Goal: Information Seeking & Learning: Learn about a topic

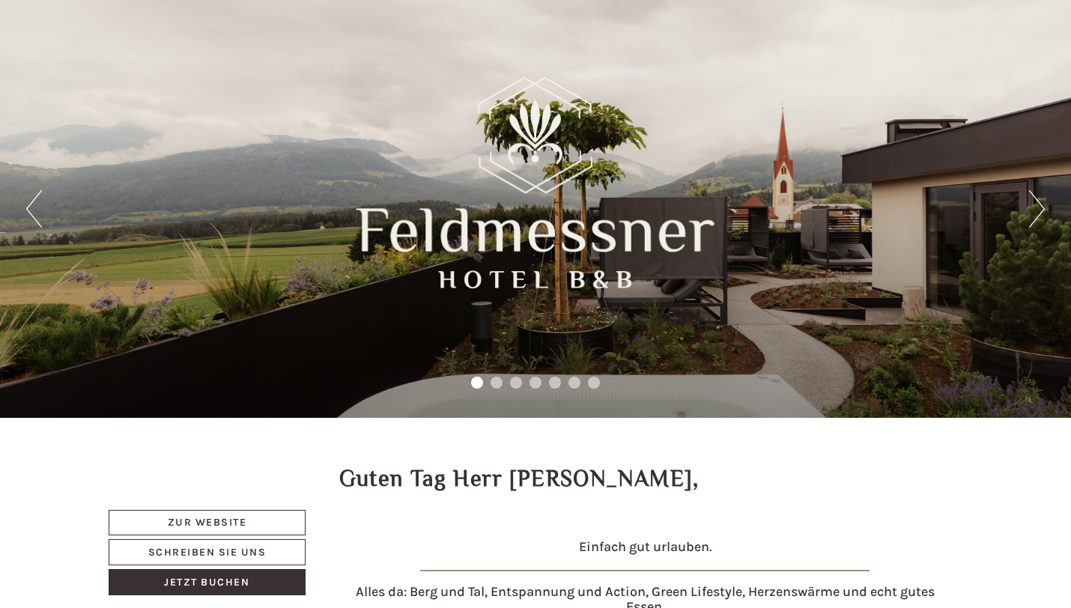
click at [1033, 214] on button "Next" at bounding box center [1037, 208] width 16 height 37
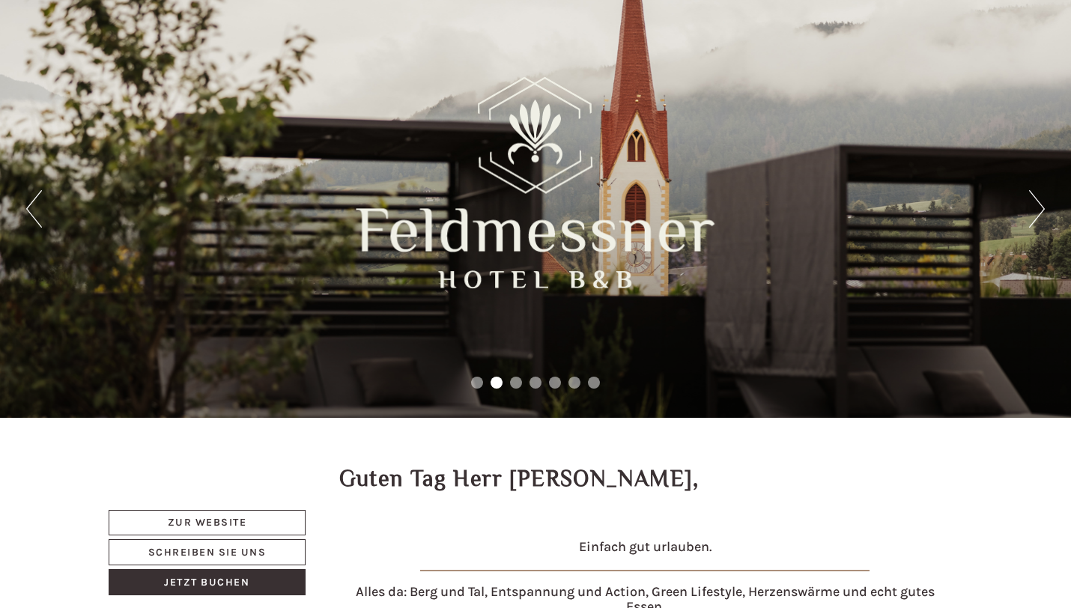
click at [1033, 214] on button "Next" at bounding box center [1037, 208] width 16 height 37
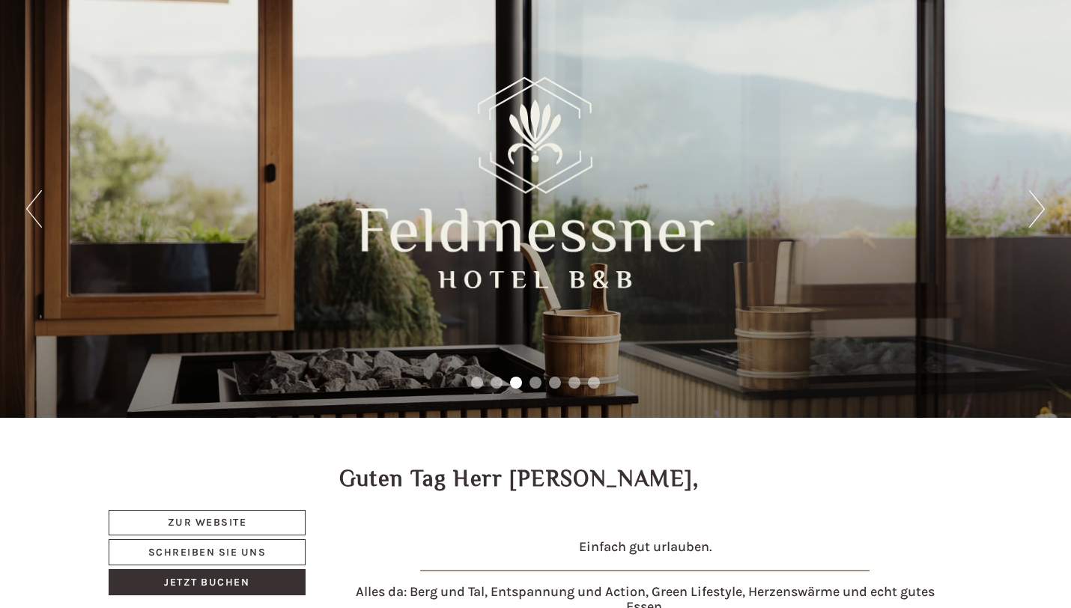
click at [1033, 214] on button "Next" at bounding box center [1037, 208] width 16 height 37
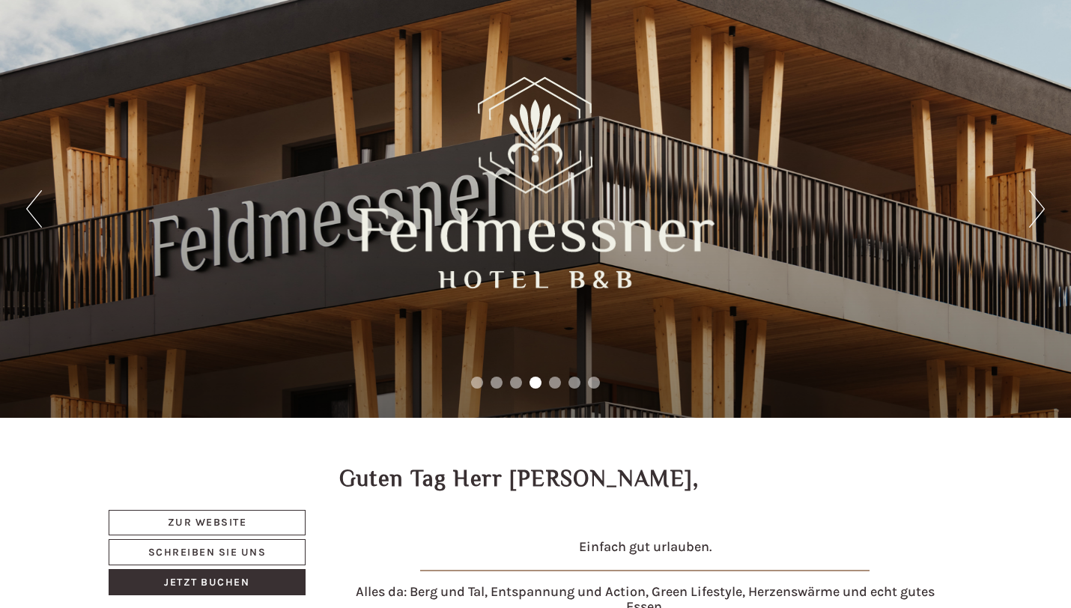
click at [1033, 214] on button "Next" at bounding box center [1037, 208] width 16 height 37
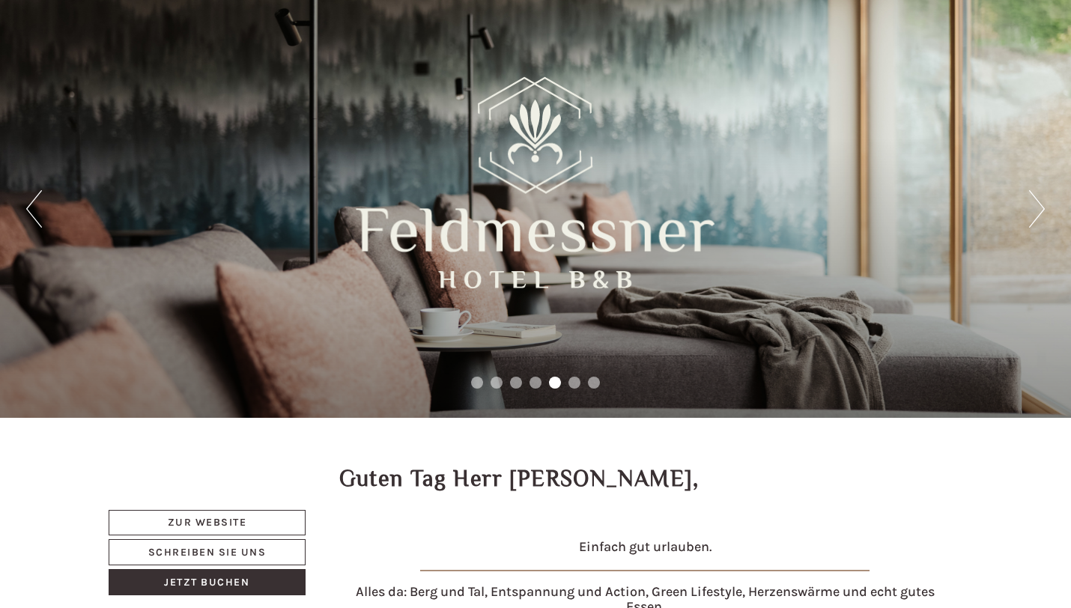
click at [1037, 217] on button "Next" at bounding box center [1037, 208] width 16 height 37
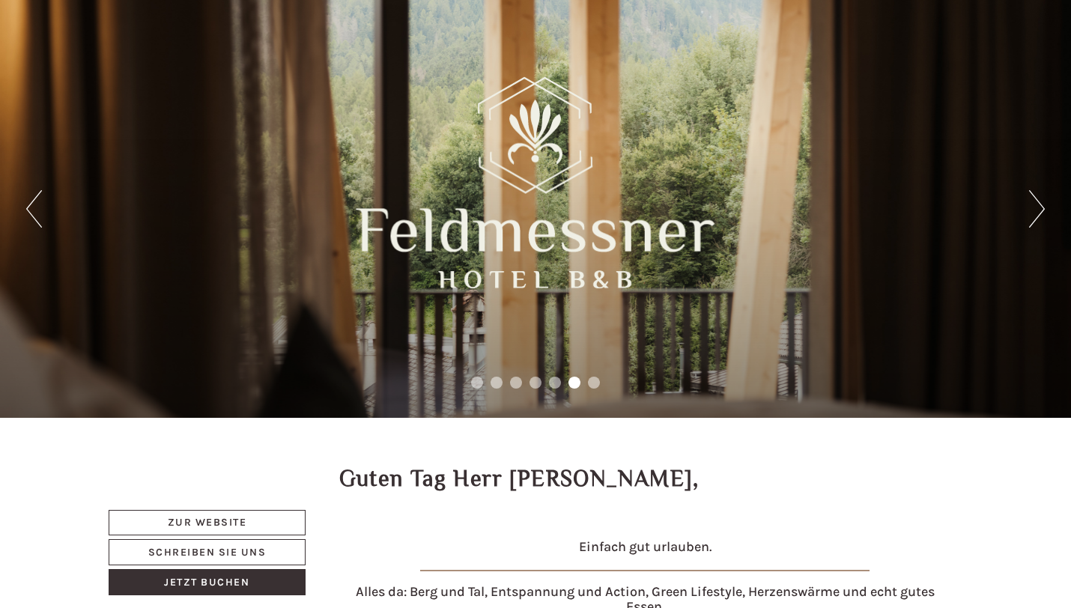
click at [1037, 217] on button "Next" at bounding box center [1037, 208] width 16 height 37
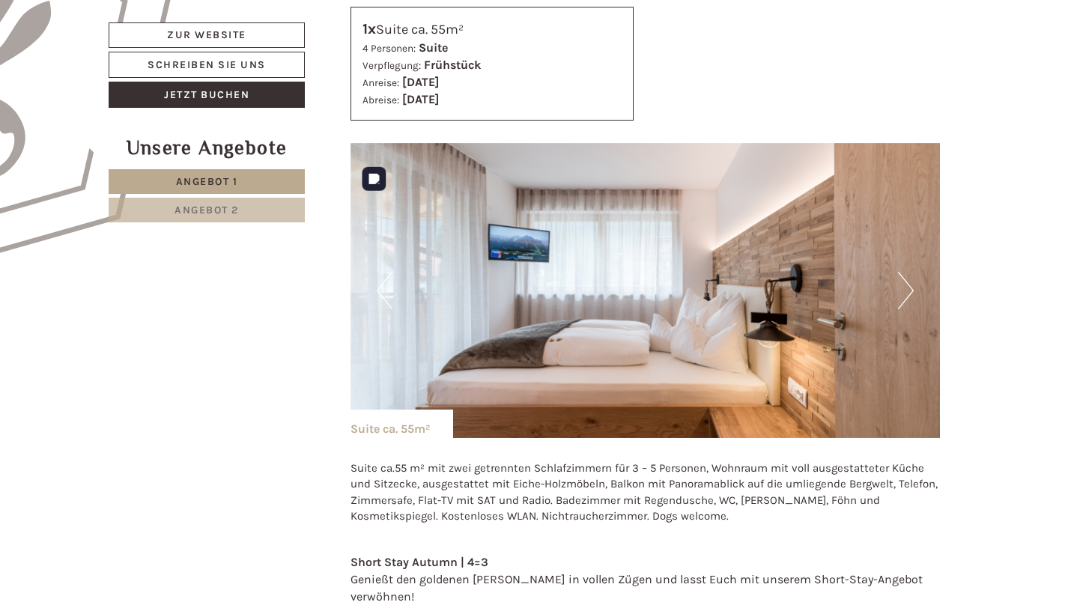
scroll to position [955, 0]
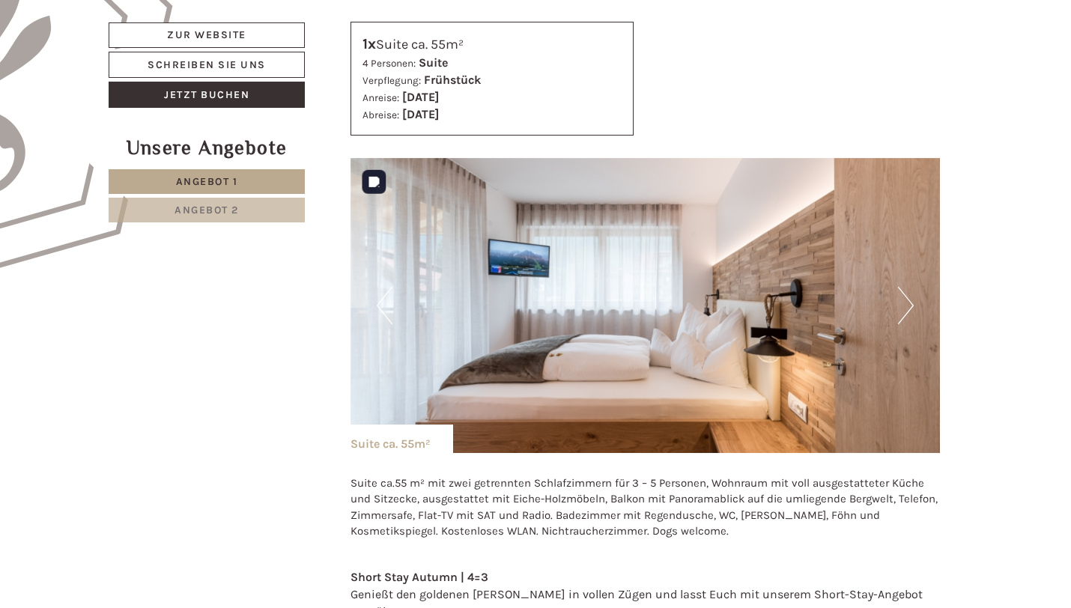
click at [903, 315] on button "Next" at bounding box center [906, 305] width 16 height 37
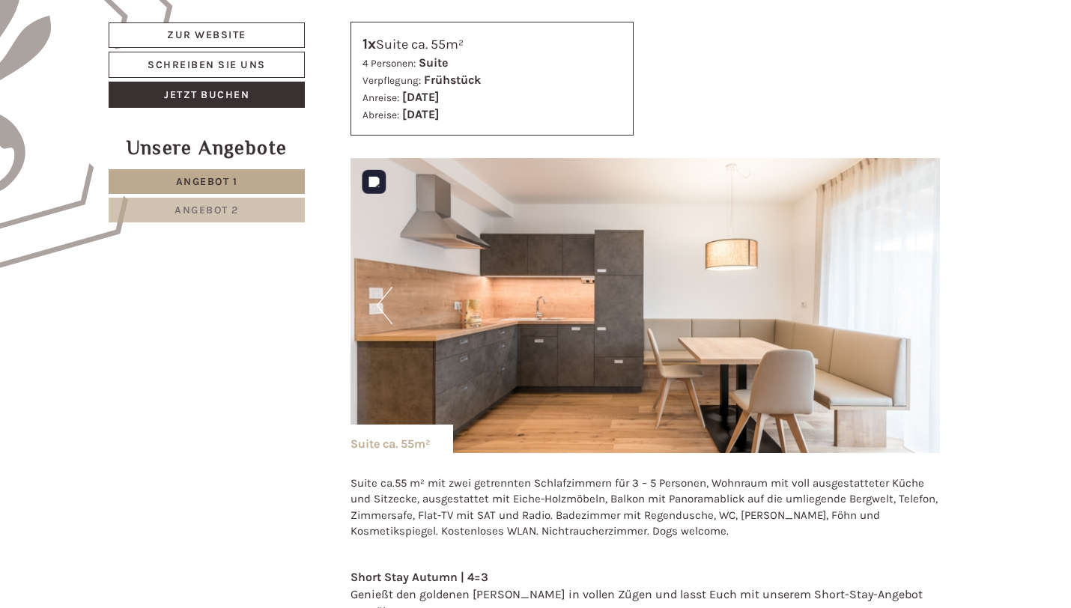
click at [903, 315] on button "Next" at bounding box center [906, 305] width 16 height 37
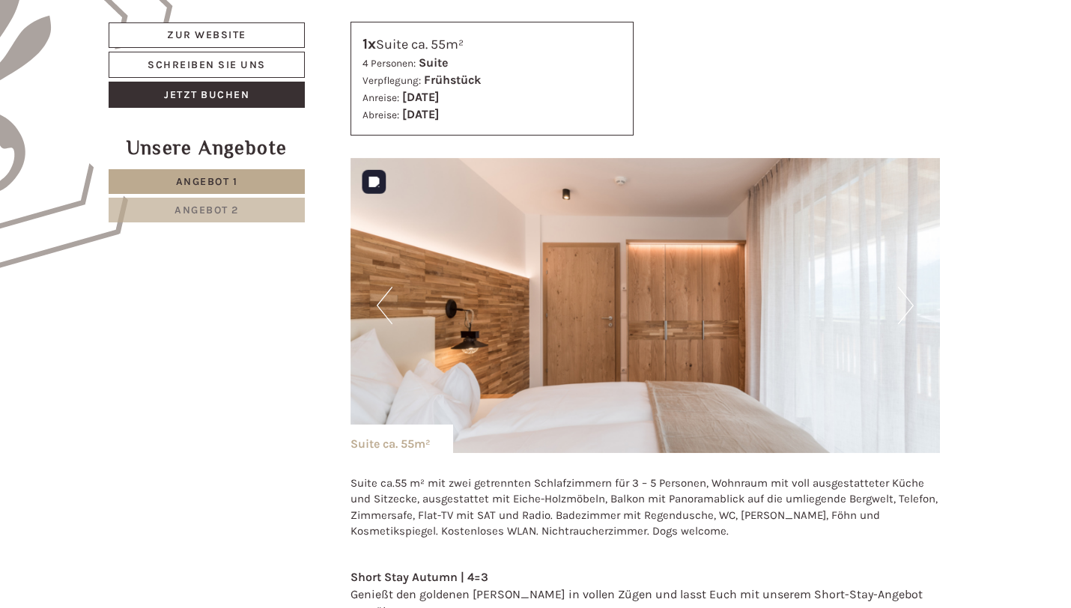
click at [902, 315] on button "Next" at bounding box center [906, 305] width 16 height 37
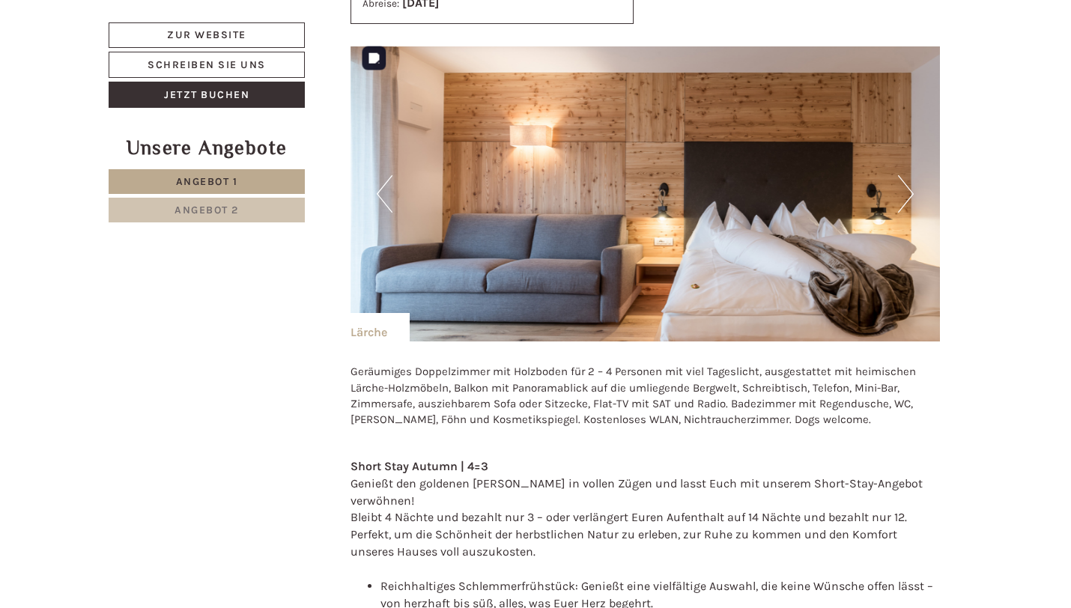
scroll to position [2769, 0]
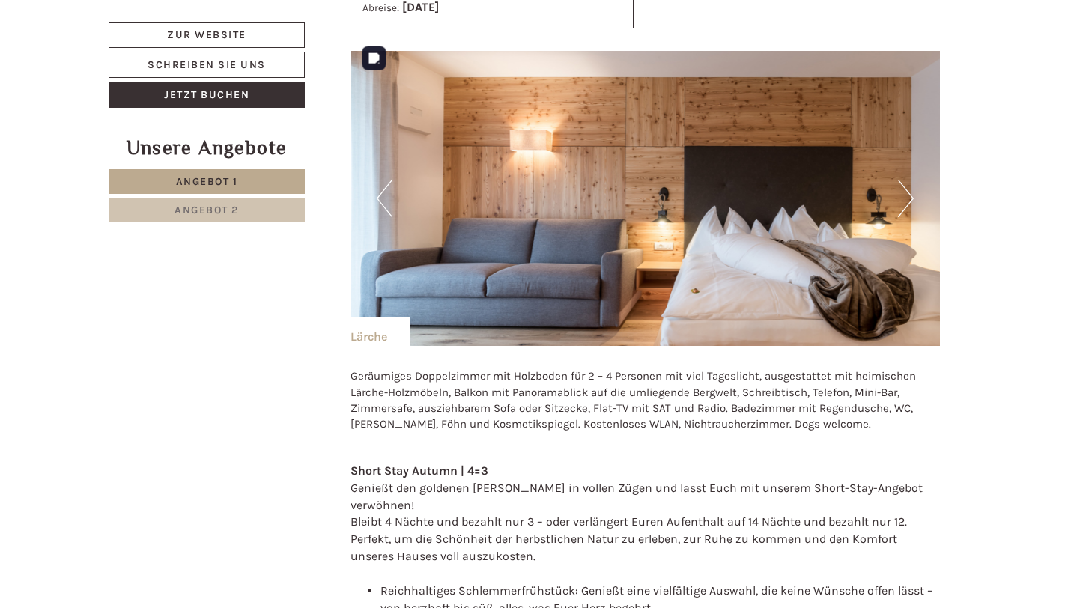
click at [902, 183] on button "Next" at bounding box center [906, 198] width 16 height 37
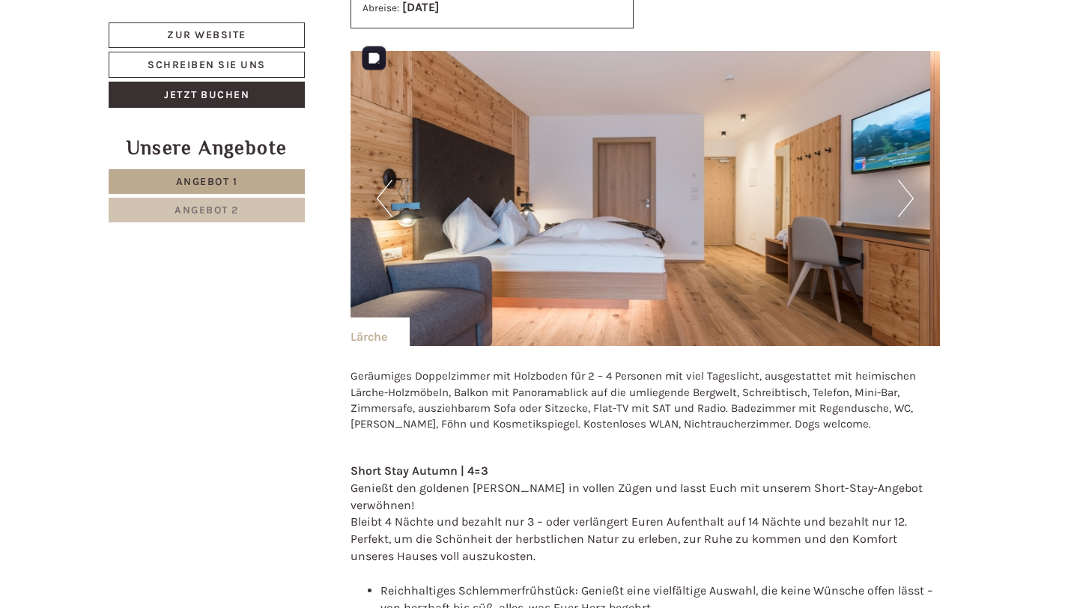
click at [899, 188] on button "Next" at bounding box center [906, 198] width 16 height 37
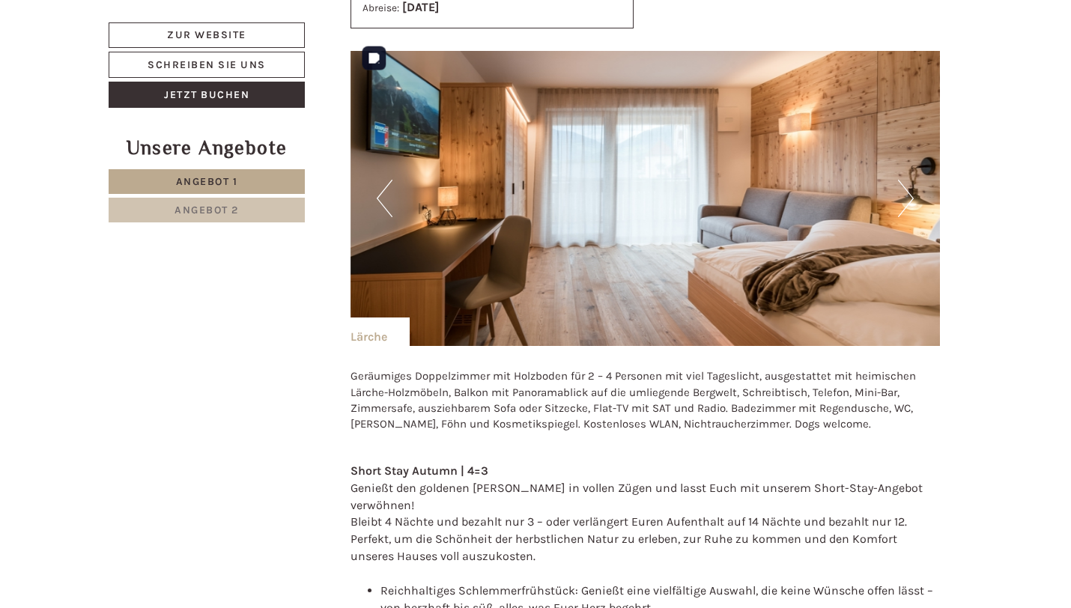
click at [899, 187] on button "Next" at bounding box center [906, 198] width 16 height 37
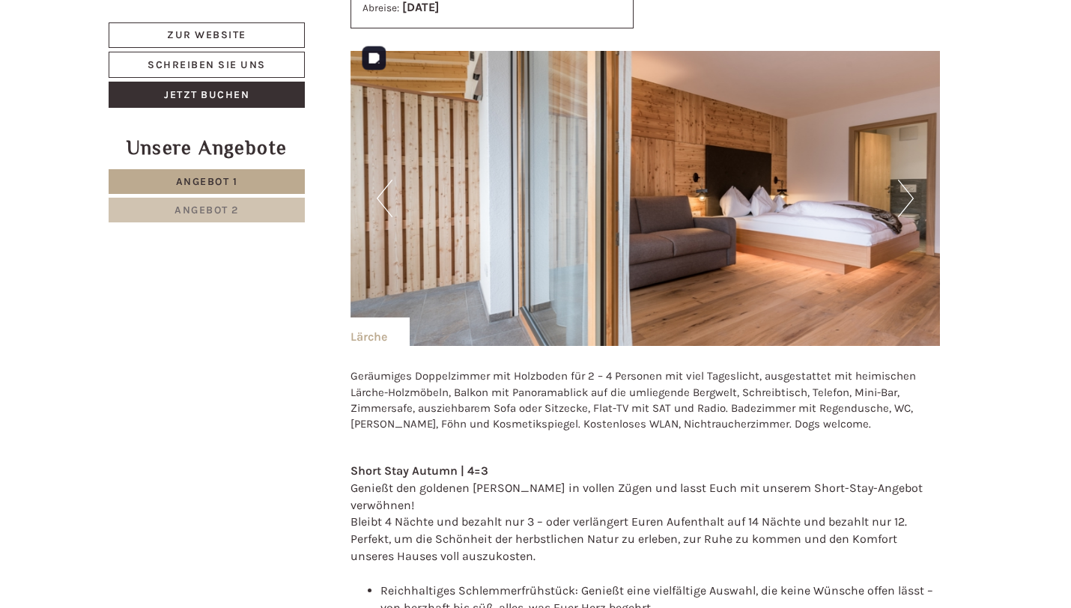
click at [901, 185] on button "Next" at bounding box center [906, 198] width 16 height 37
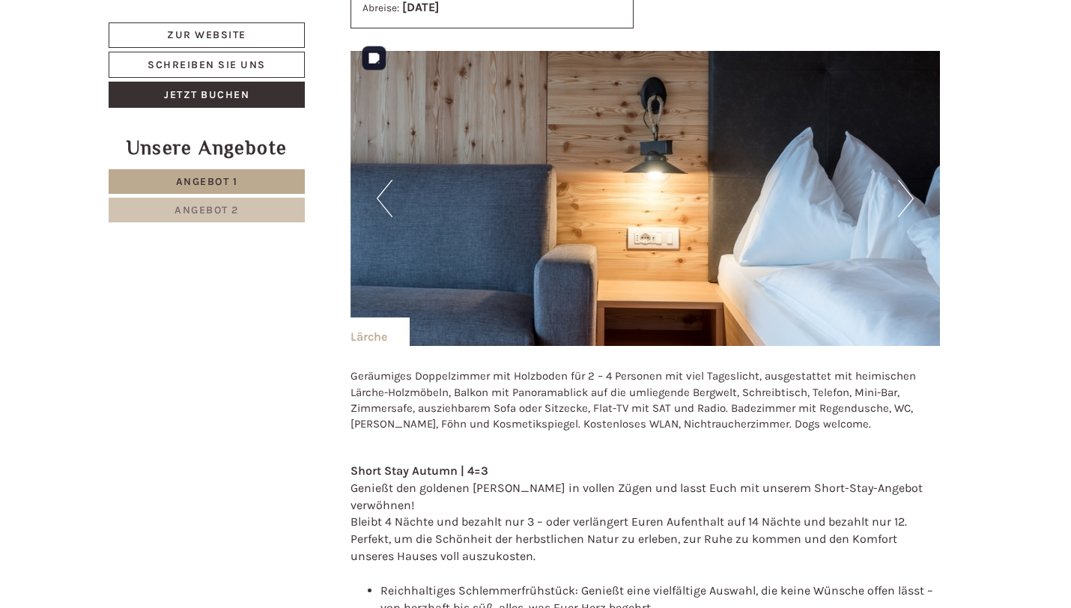
click at [901, 185] on button "Next" at bounding box center [906, 198] width 16 height 37
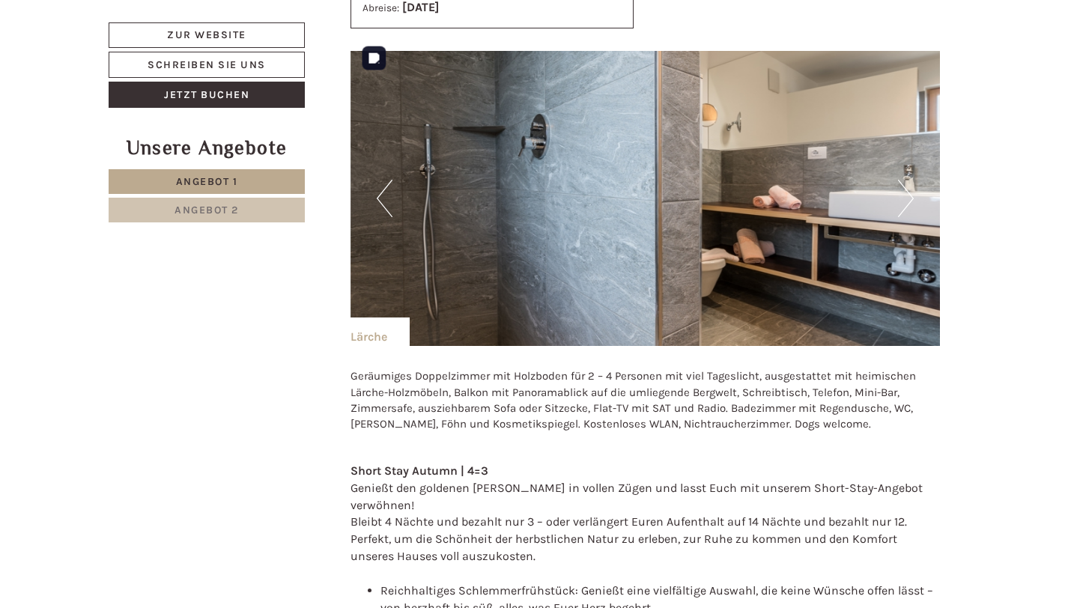
click at [901, 185] on button "Next" at bounding box center [906, 198] width 16 height 37
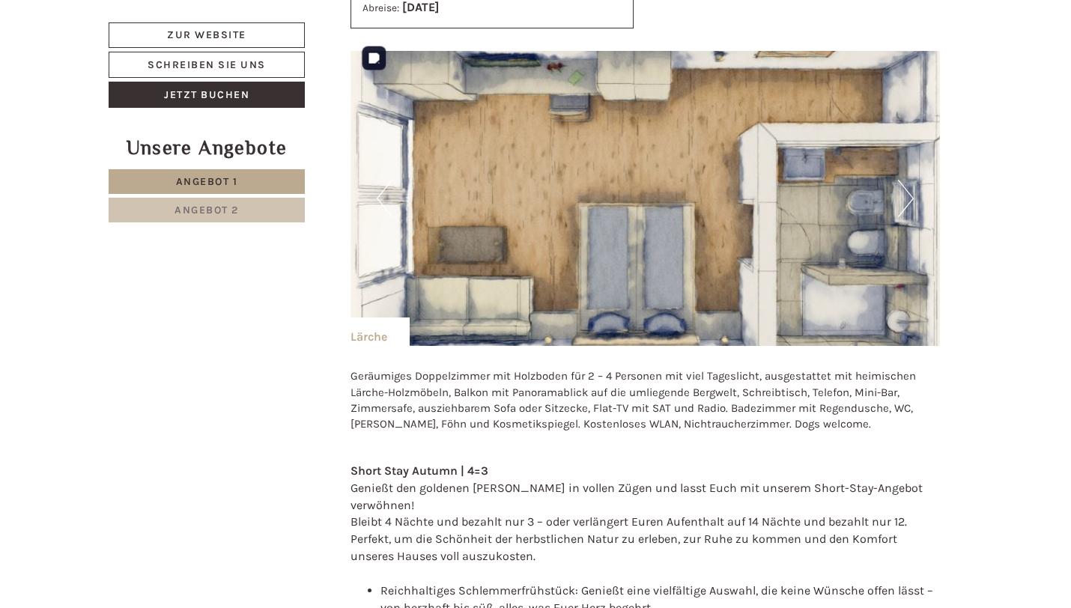
click at [901, 185] on button "Next" at bounding box center [906, 198] width 16 height 37
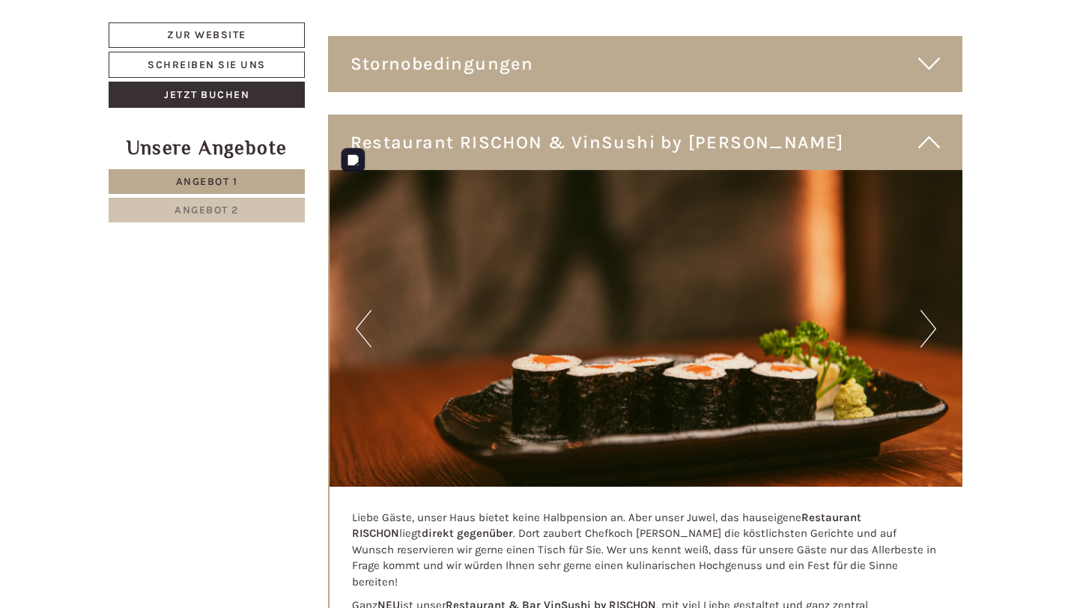
scroll to position [4311, 0]
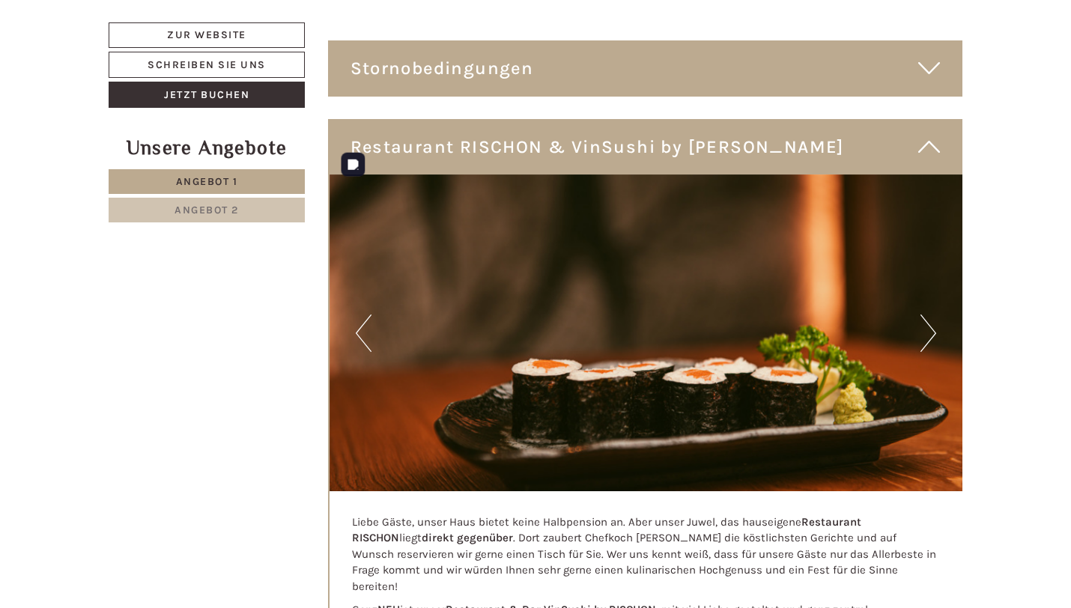
click at [931, 314] on button "Next" at bounding box center [928, 332] width 16 height 37
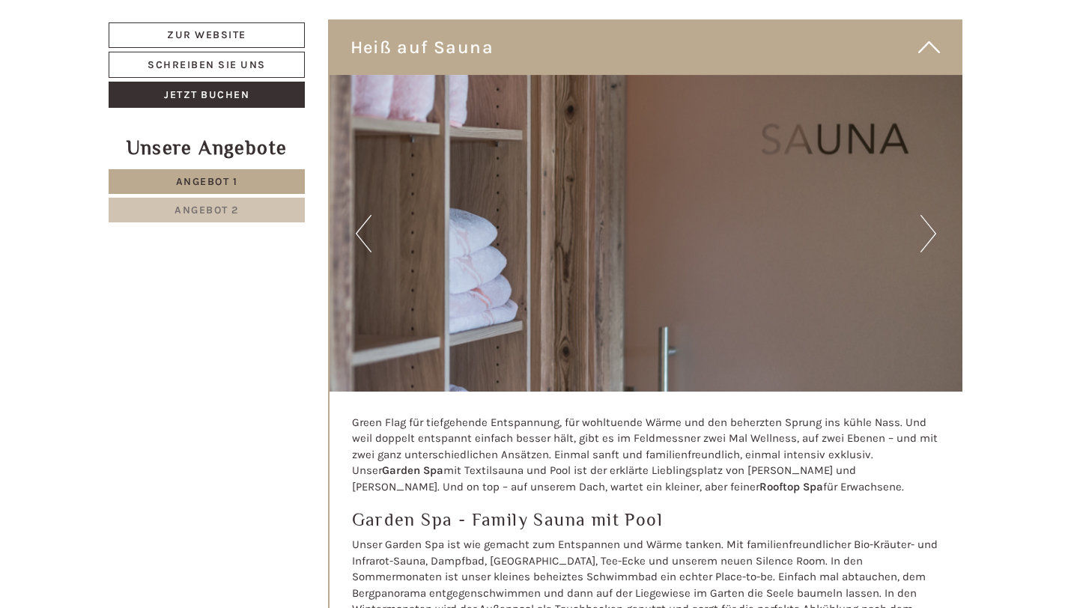
scroll to position [5540, 0]
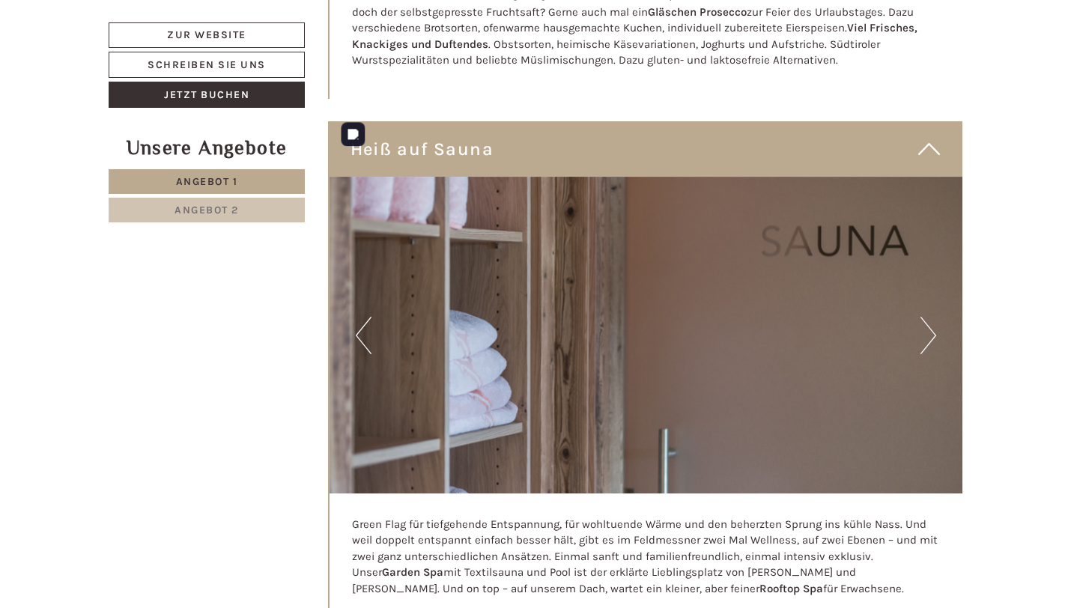
click at [929, 317] on button "Next" at bounding box center [928, 335] width 16 height 37
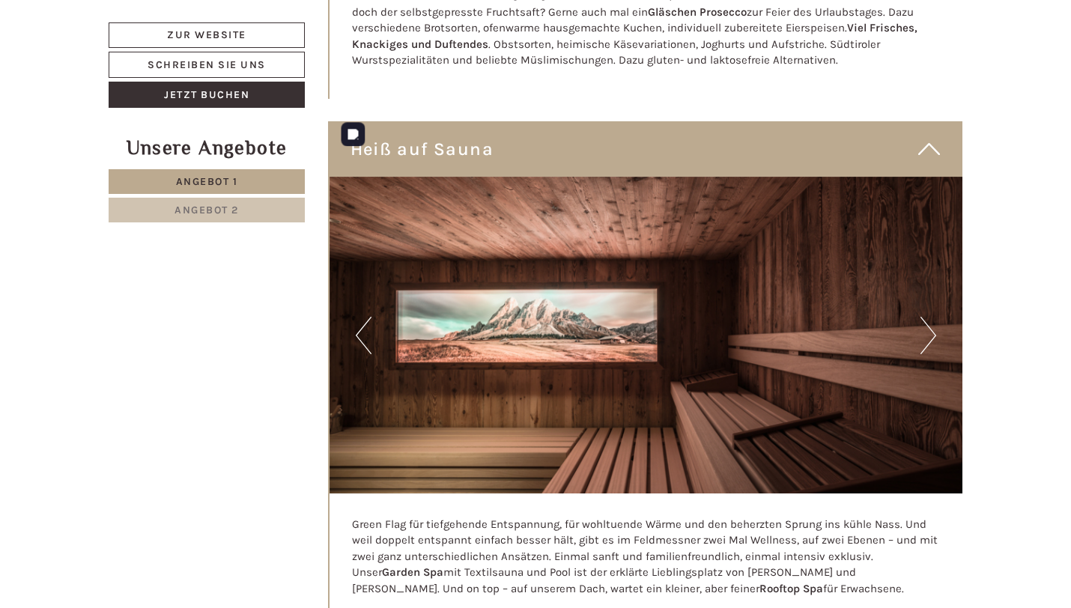
click at [929, 317] on button "Next" at bounding box center [928, 335] width 16 height 37
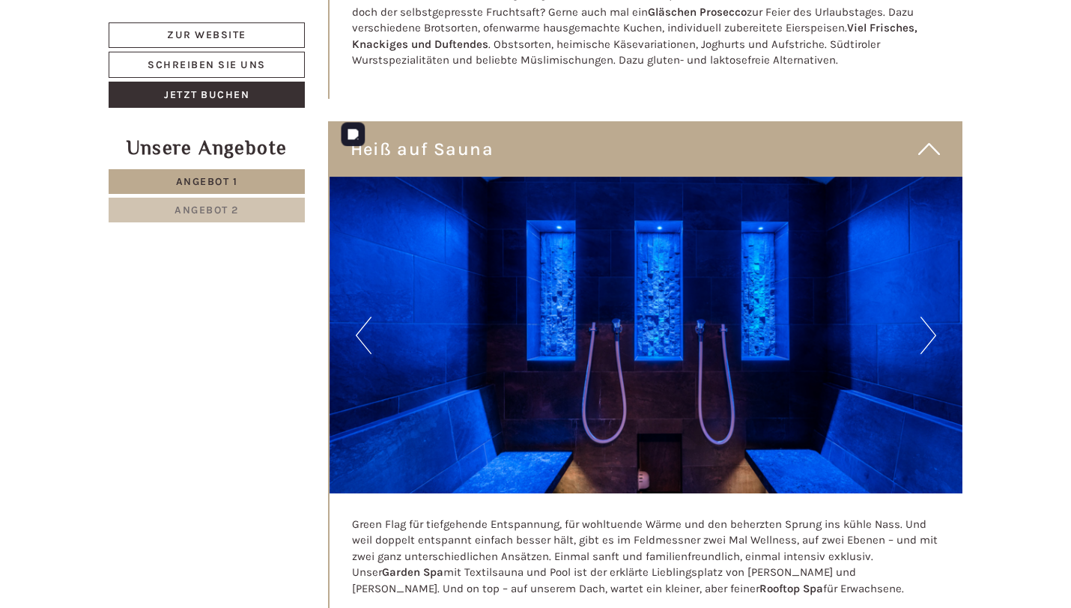
click at [929, 317] on button "Next" at bounding box center [928, 335] width 16 height 37
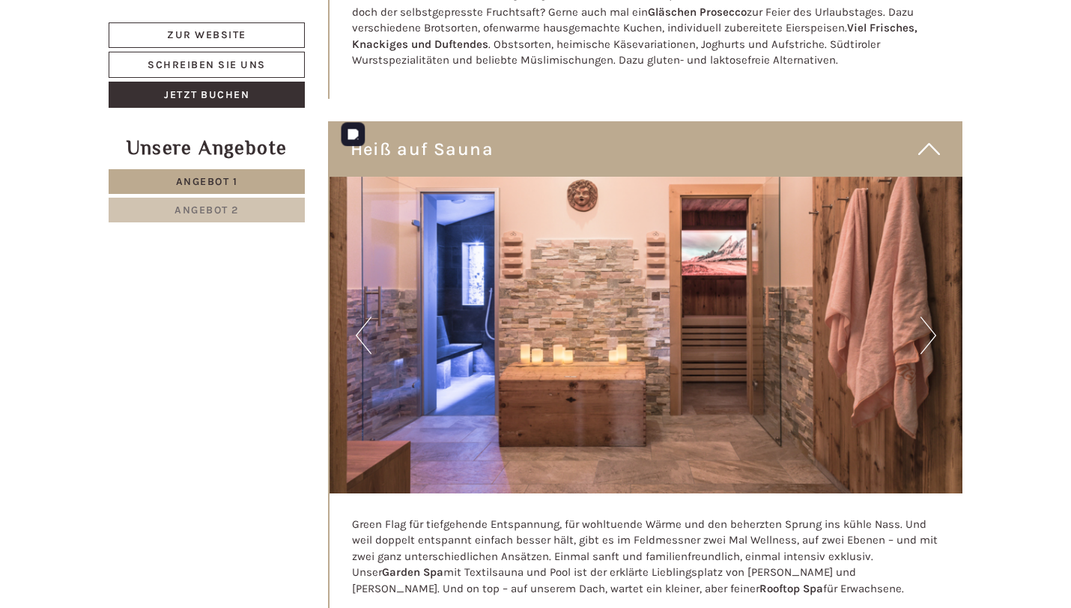
click at [929, 317] on button "Next" at bounding box center [928, 335] width 16 height 37
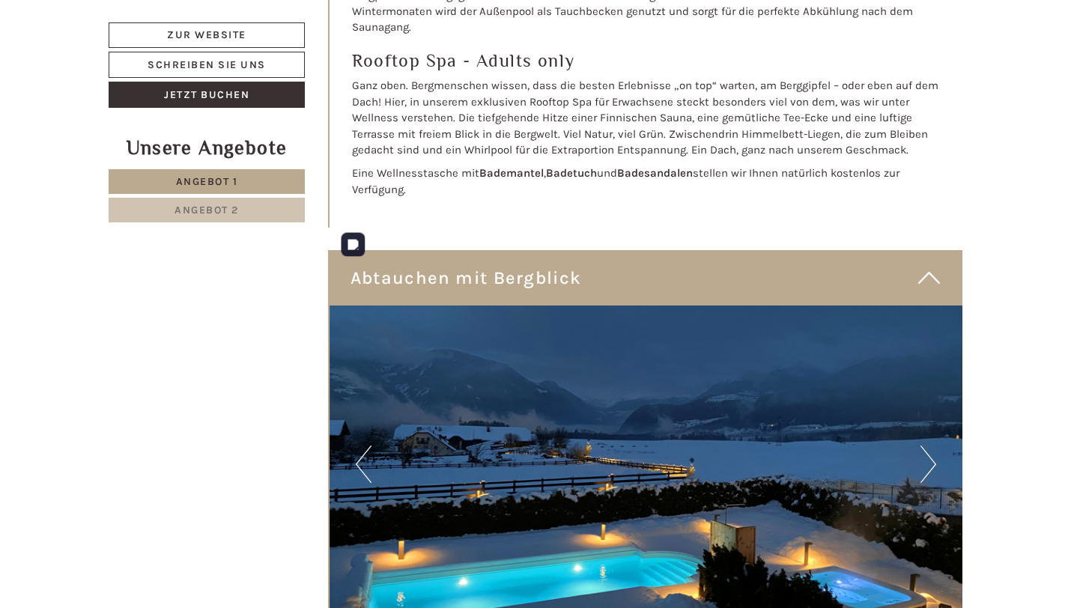
scroll to position [6243, 0]
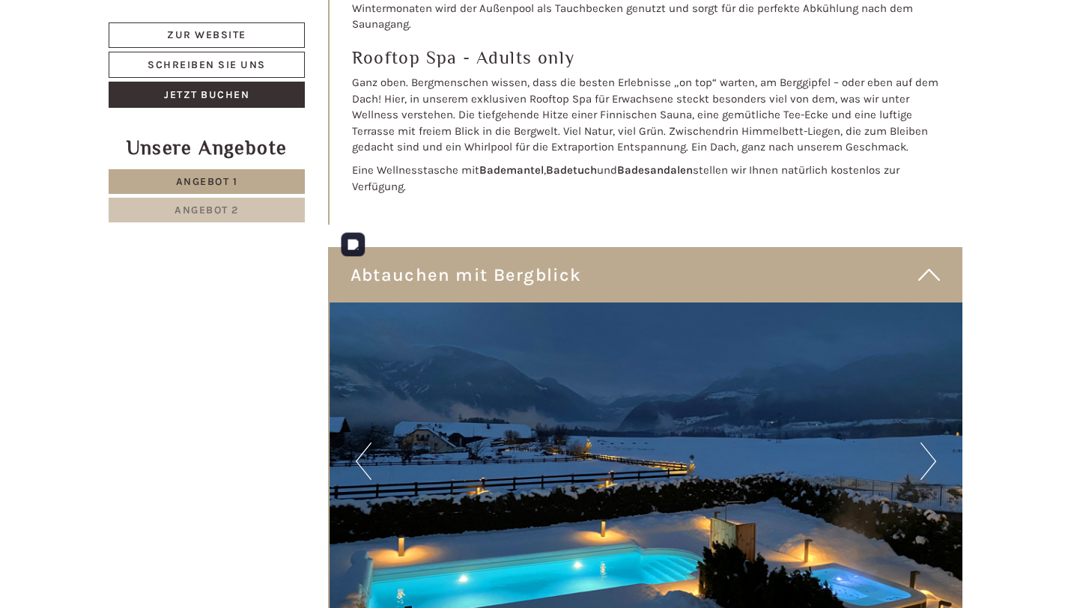
click at [925, 443] on button "Next" at bounding box center [928, 461] width 16 height 37
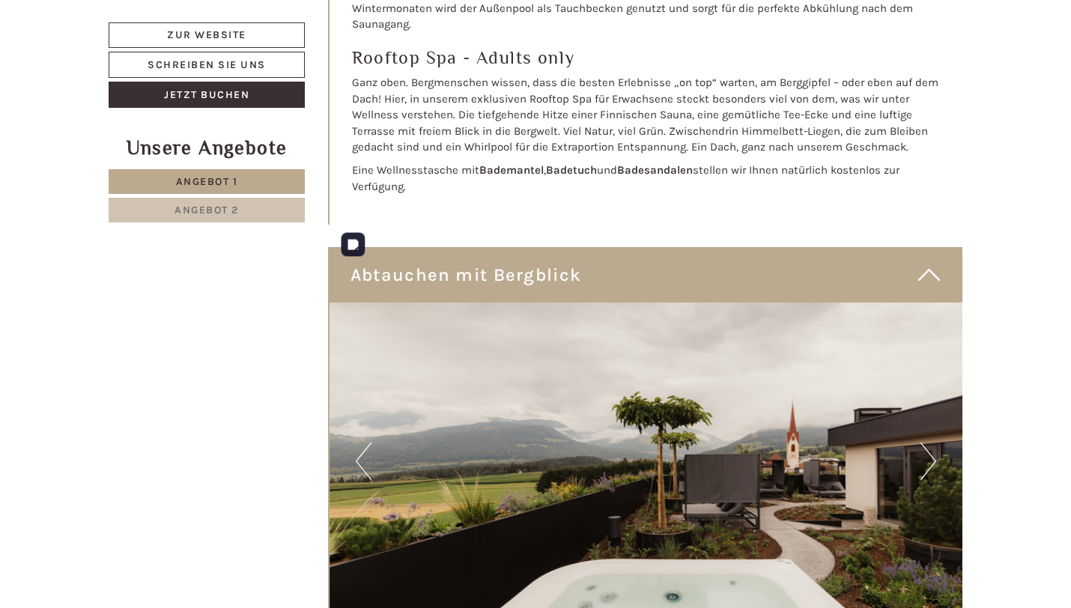
click at [926, 443] on button "Next" at bounding box center [928, 461] width 16 height 37
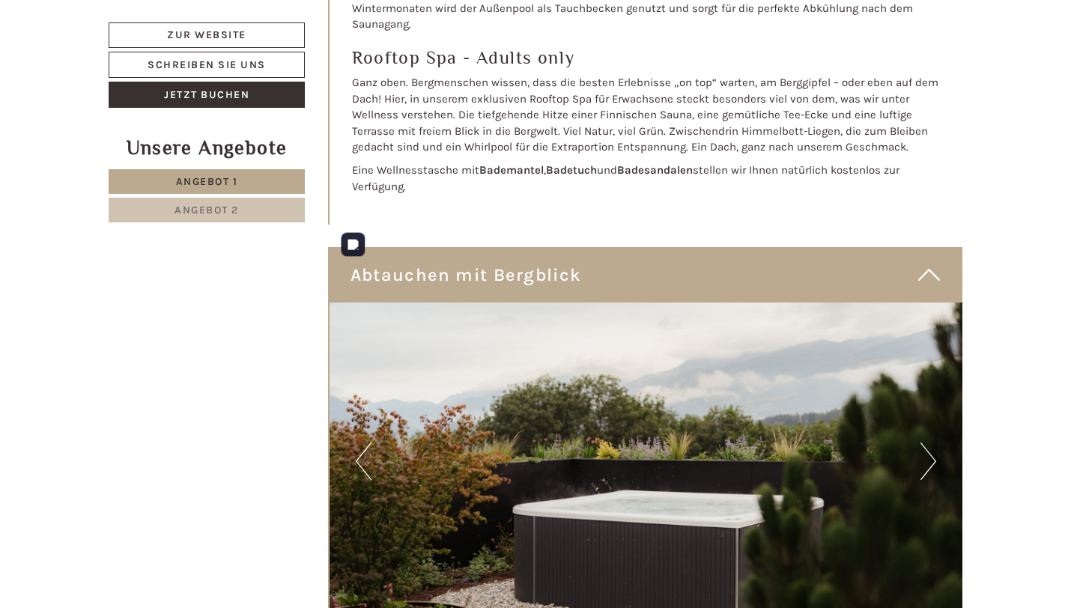
click at [926, 443] on button "Next" at bounding box center [928, 461] width 16 height 37
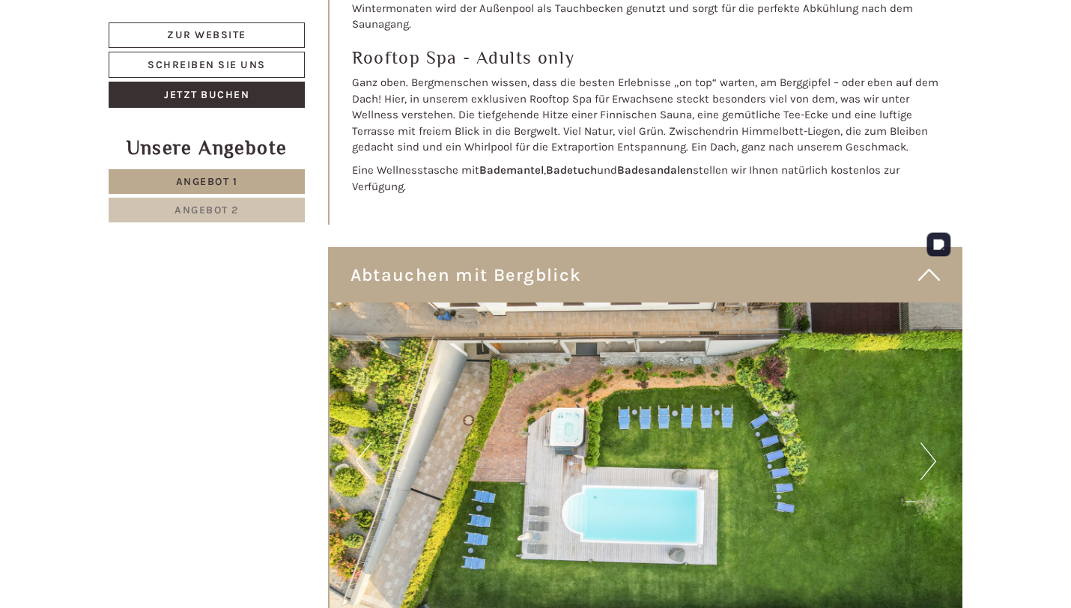
click at [927, 443] on button "Next" at bounding box center [928, 461] width 16 height 37
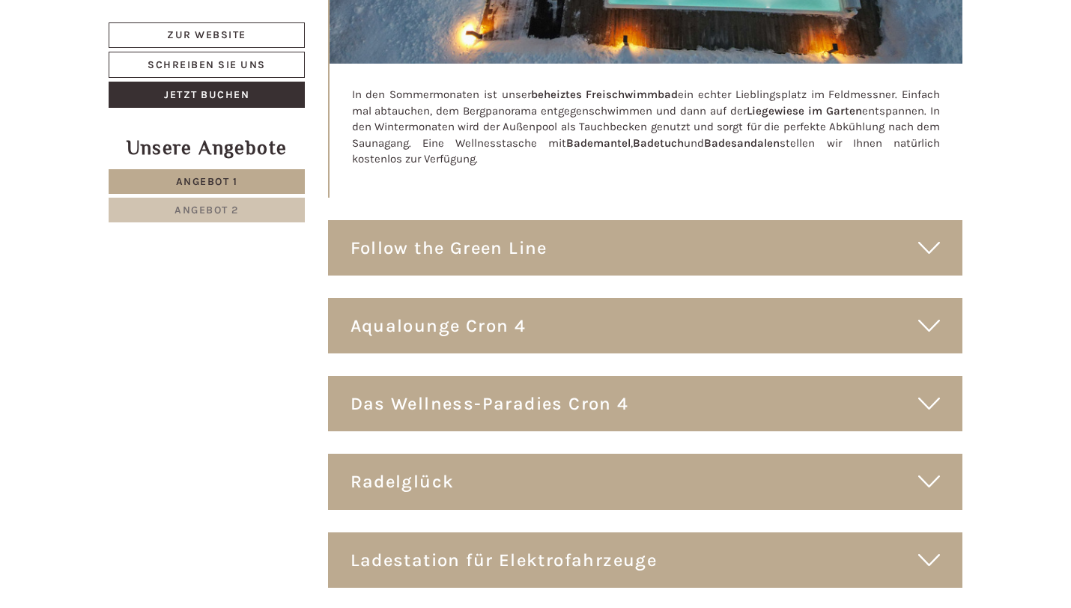
scroll to position [6799, 0]
click at [928, 312] on icon at bounding box center [929, 324] width 22 height 25
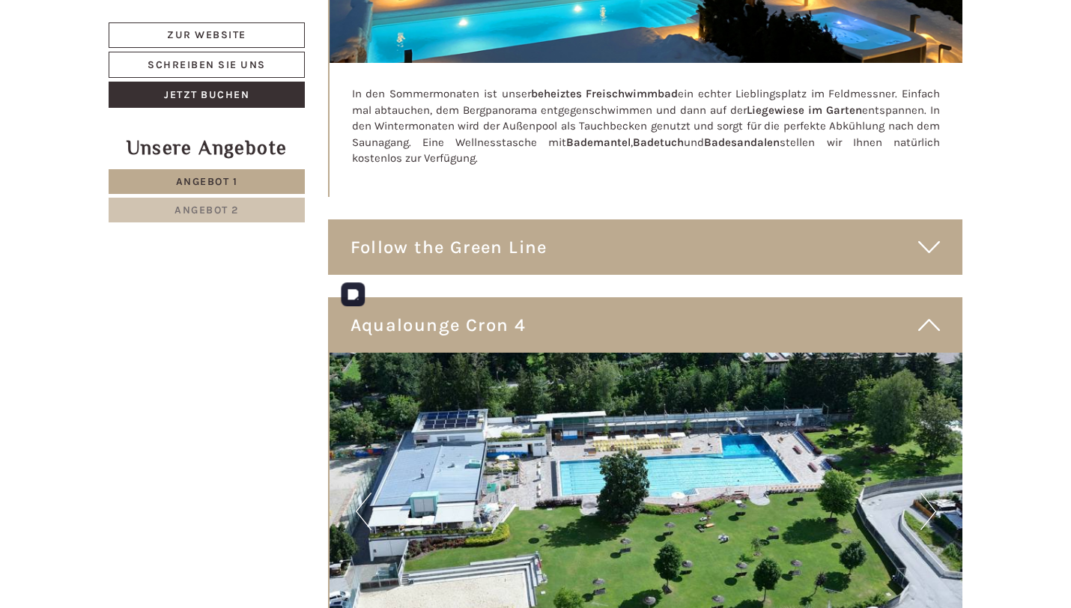
scroll to position [6791, 0]
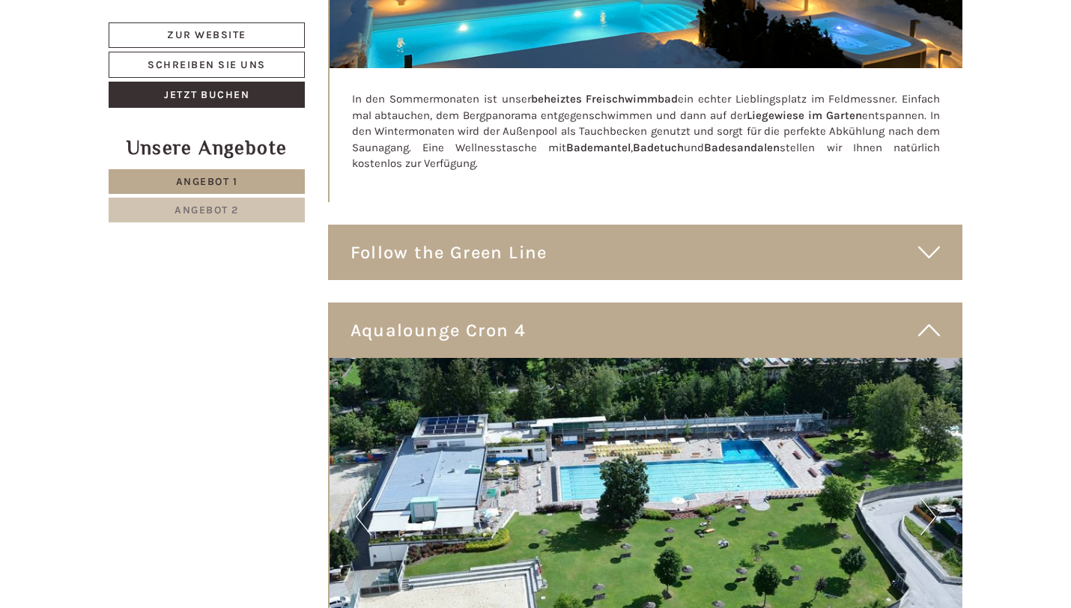
click at [937, 240] on icon at bounding box center [929, 252] width 22 height 25
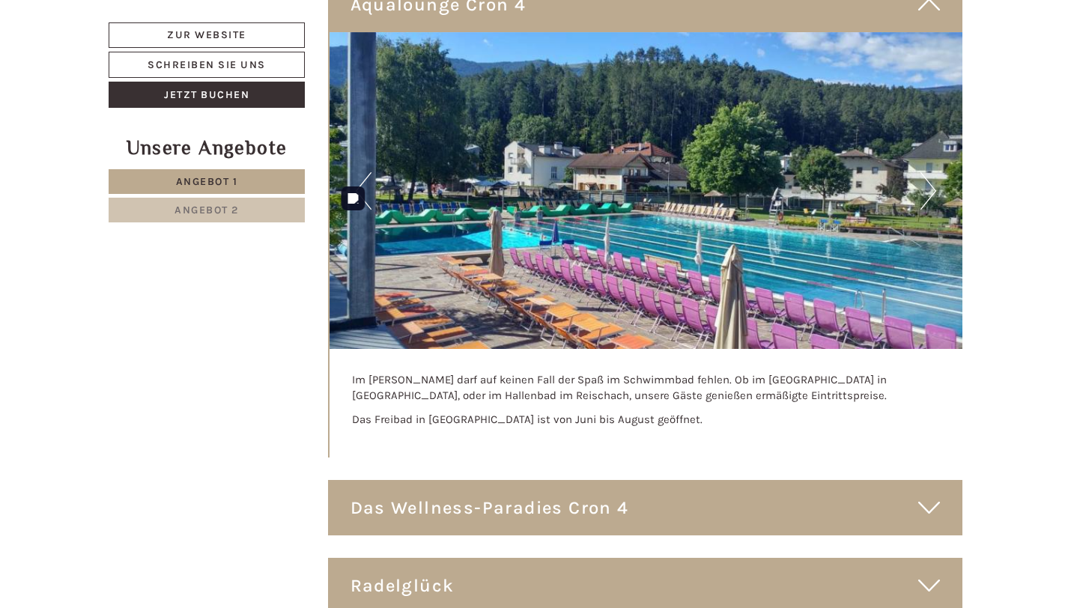
scroll to position [8291, 0]
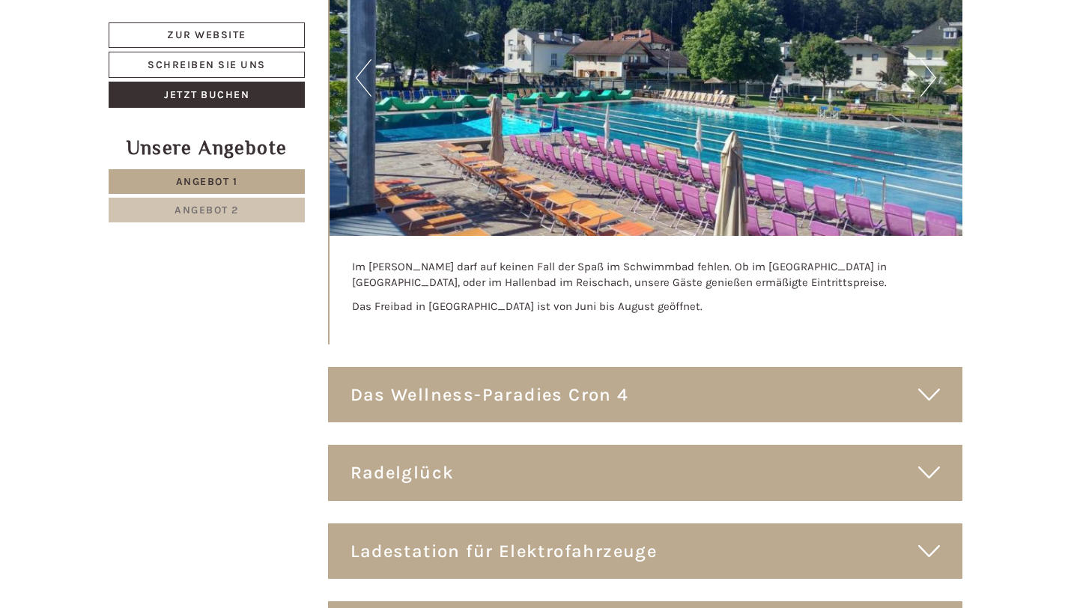
click at [917, 367] on div "Das Wellness-Paradies Cron 4" at bounding box center [645, 394] width 635 height 55
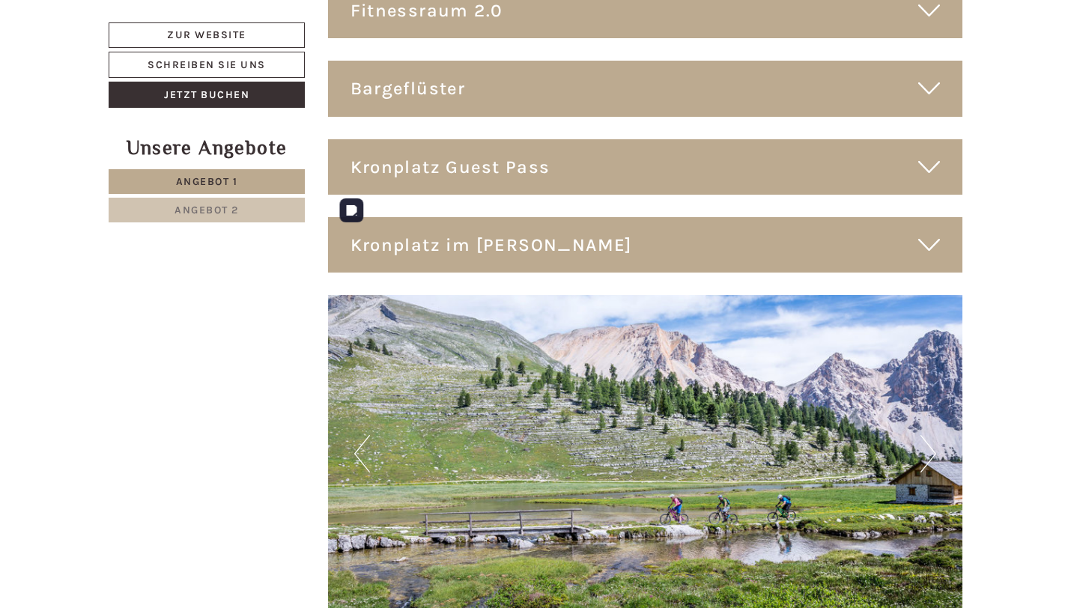
scroll to position [9378, 0]
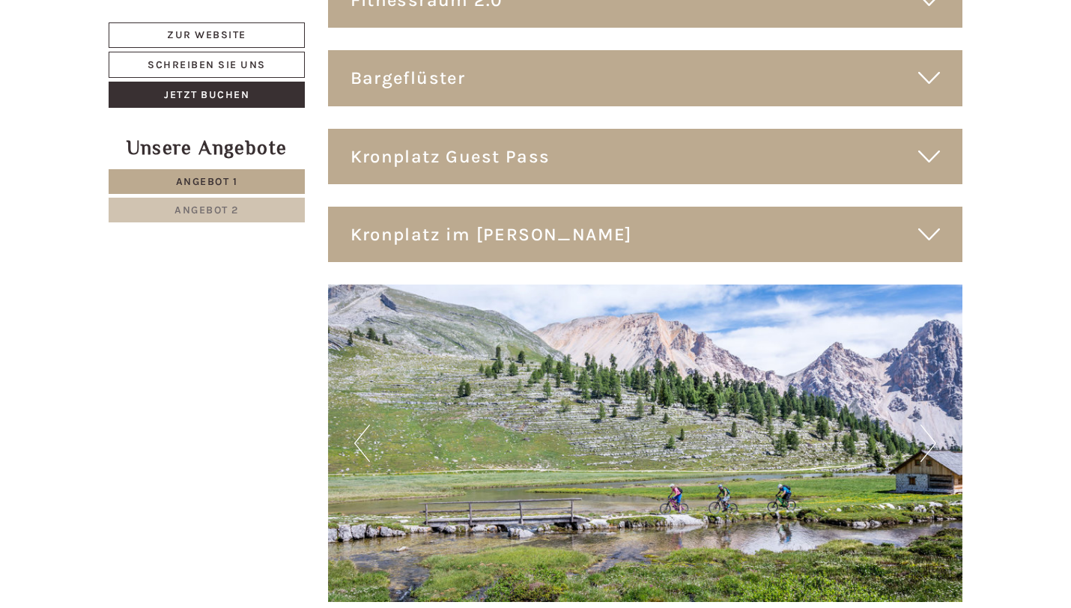
click at [923, 222] on icon at bounding box center [929, 234] width 22 height 25
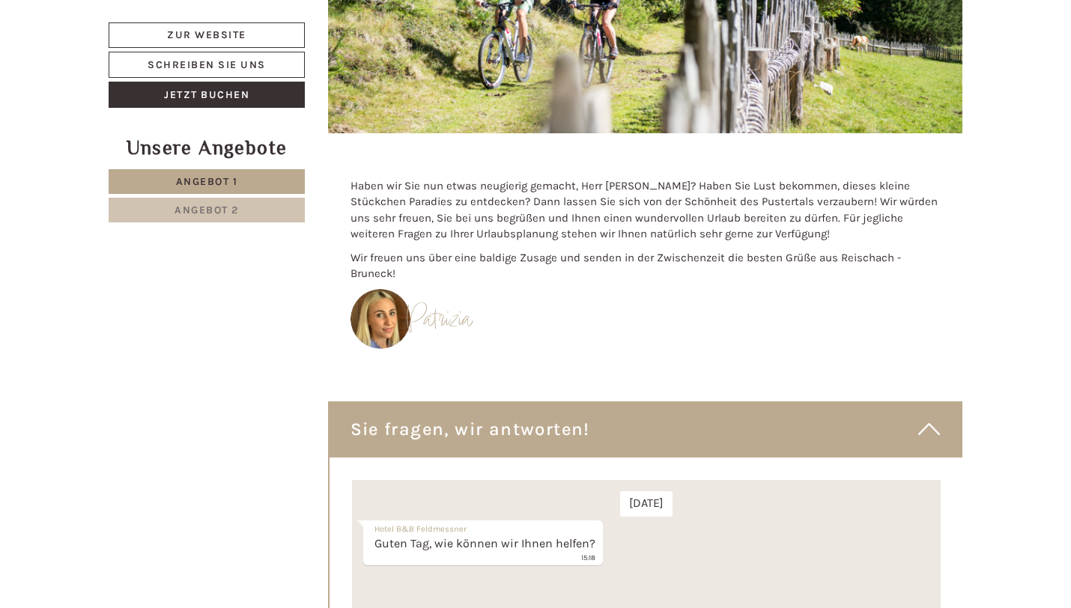
scroll to position [10234, 0]
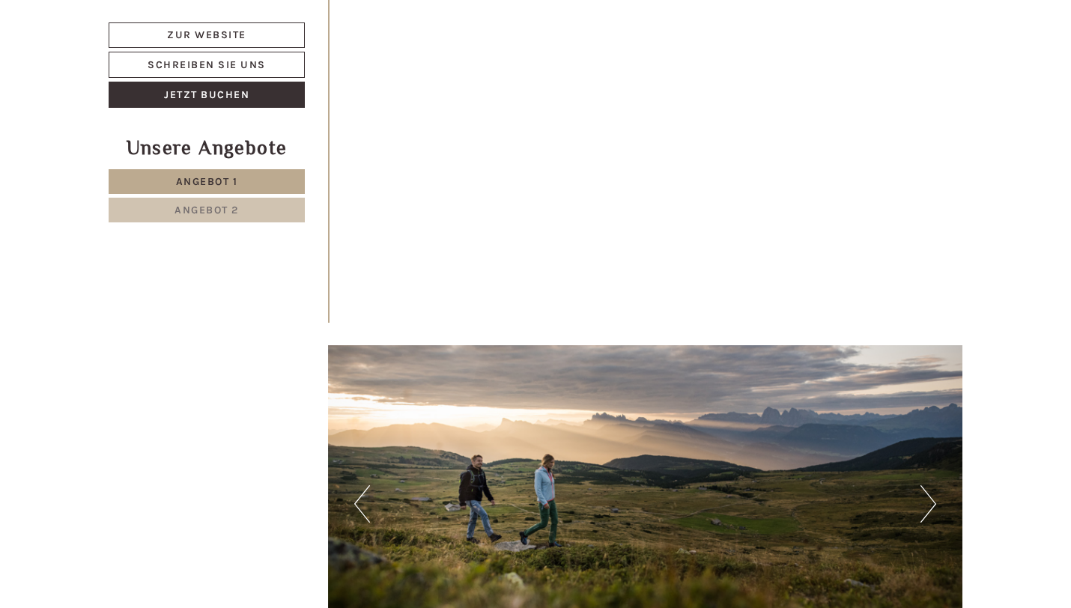
click at [214, 209] on span "Angebot 2" at bounding box center [206, 210] width 64 height 13
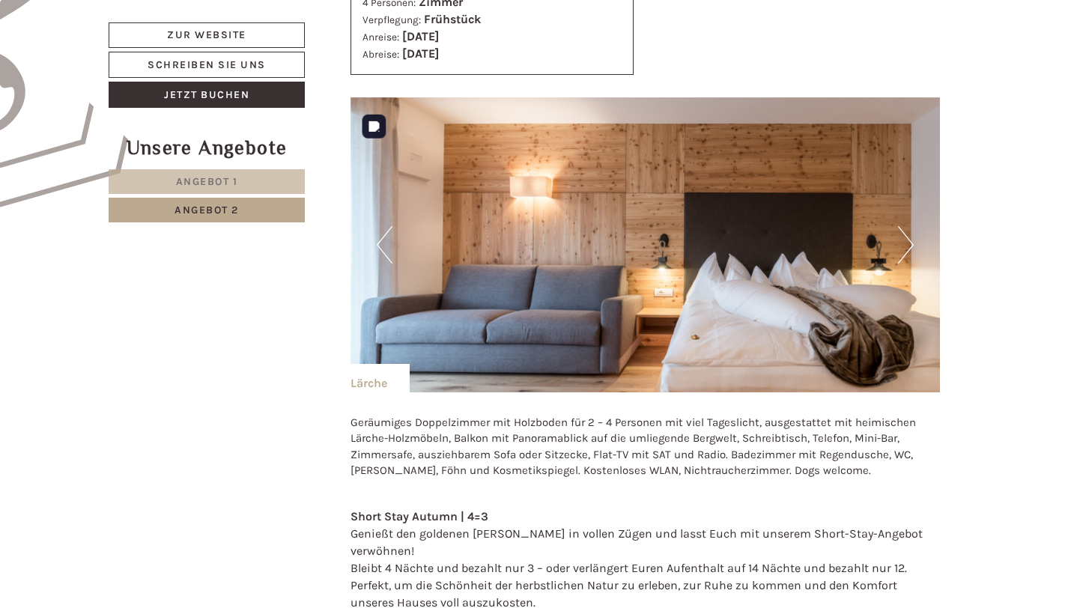
scroll to position [1010, 0]
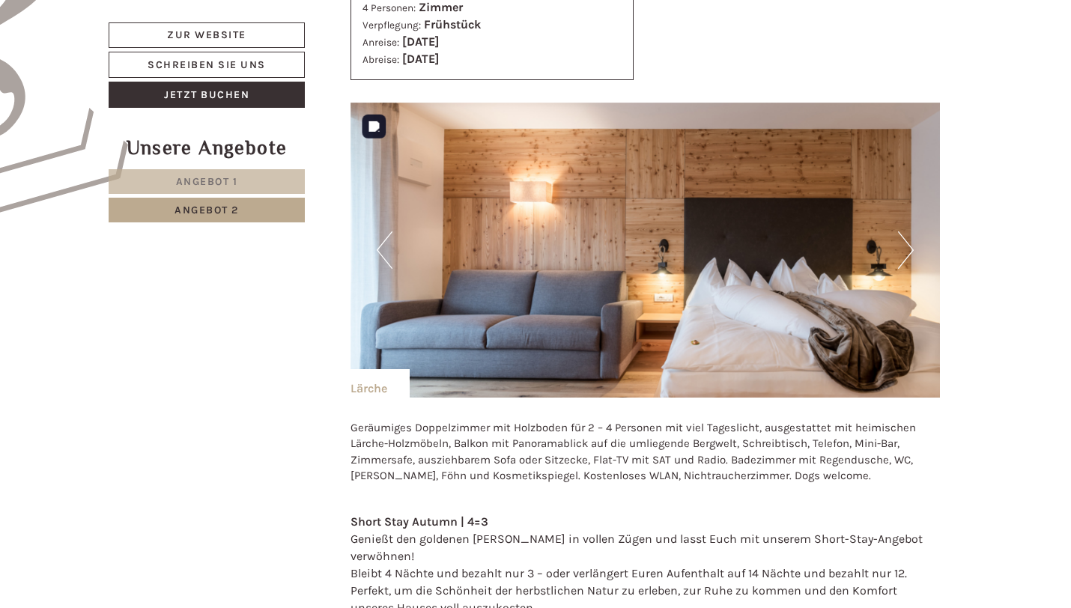
click at [909, 253] on button "Next" at bounding box center [906, 249] width 16 height 37
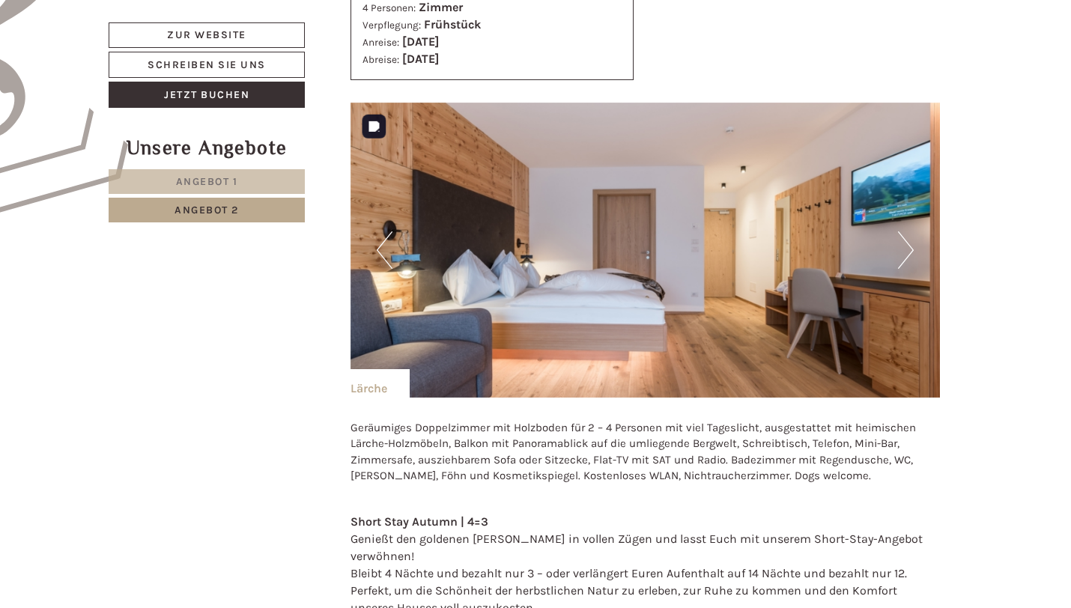
click at [909, 253] on button "Next" at bounding box center [906, 249] width 16 height 37
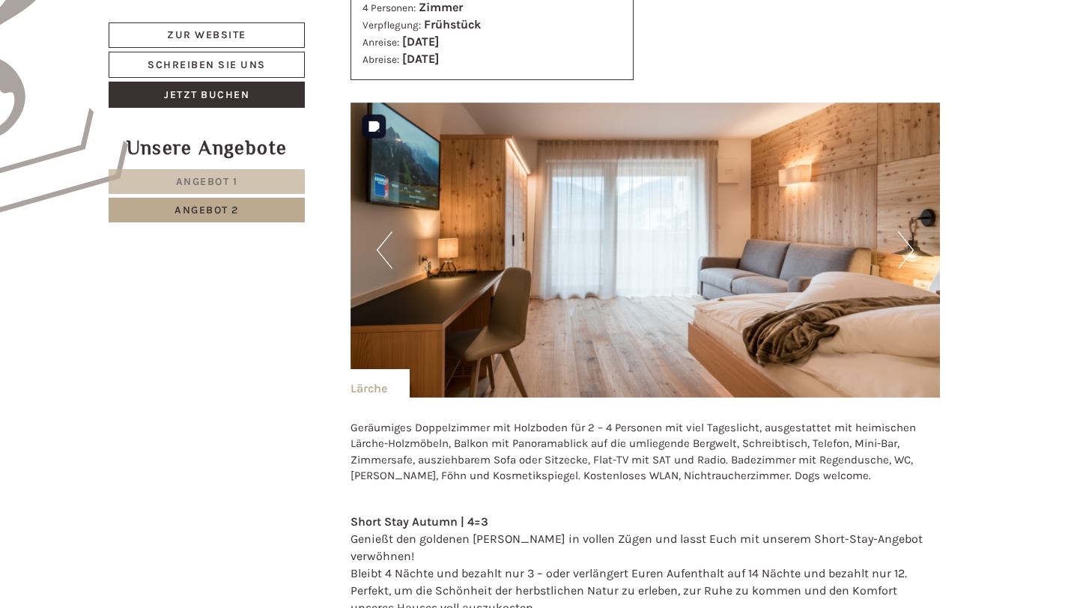
click at [909, 253] on button "Next" at bounding box center [906, 249] width 16 height 37
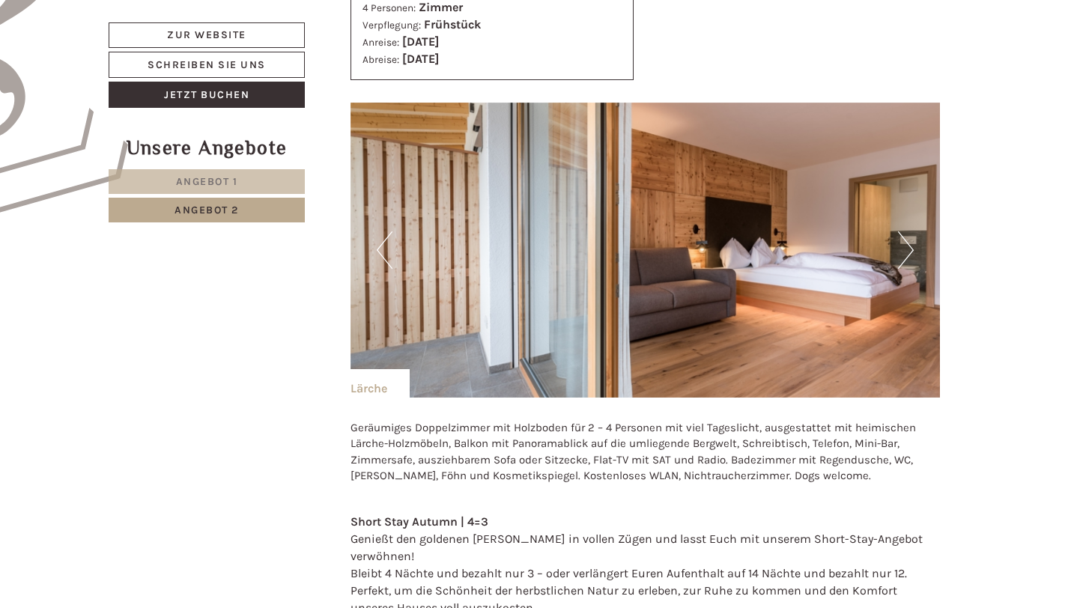
click at [189, 210] on span "Angebot 2" at bounding box center [206, 210] width 64 height 13
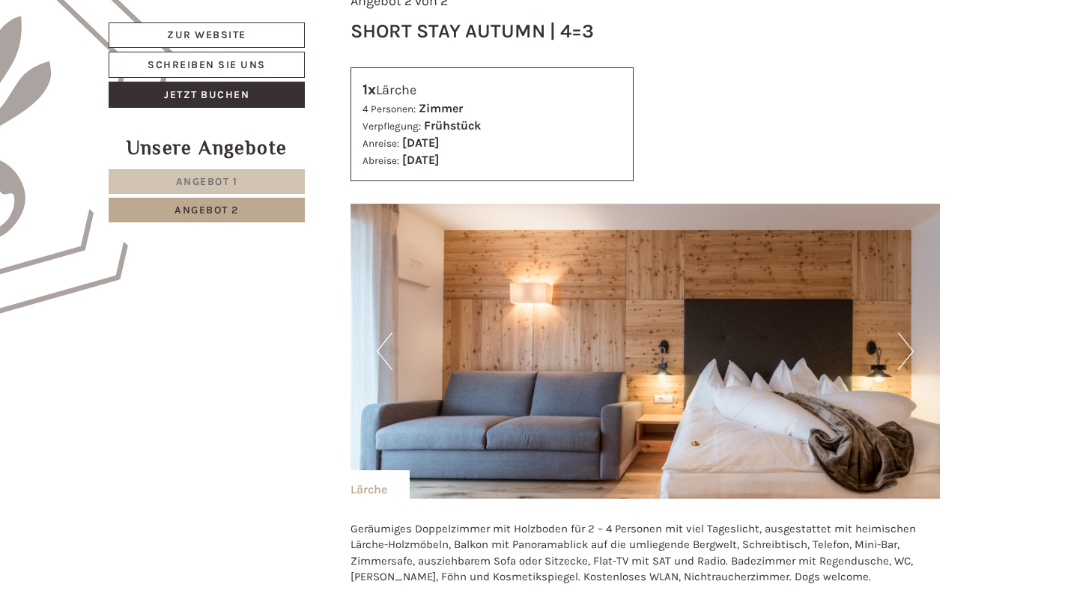
scroll to position [911, 0]
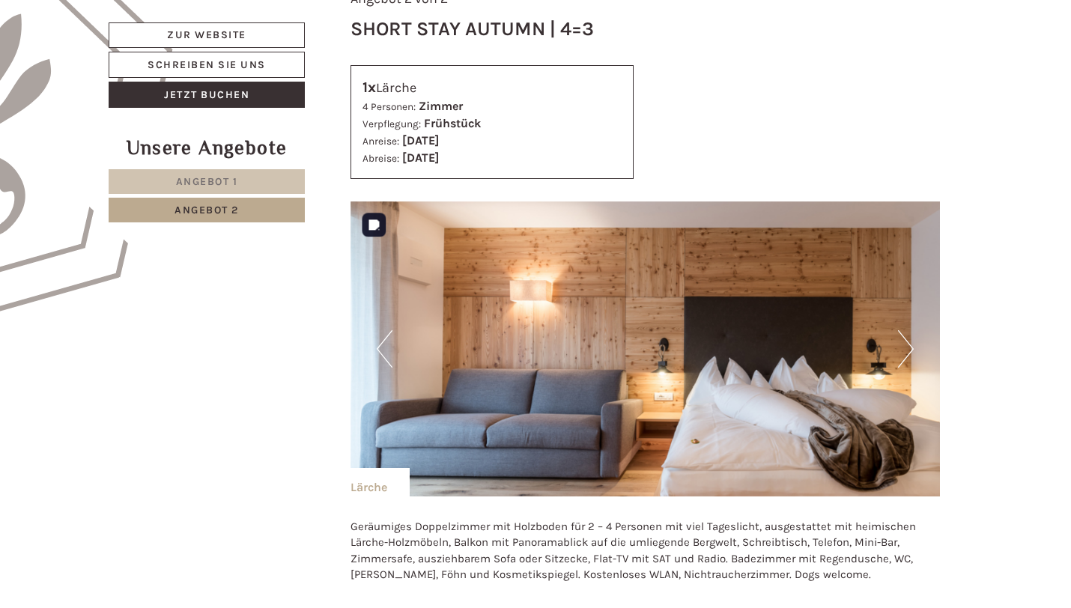
click at [893, 350] on img at bounding box center [645, 348] width 590 height 295
click at [904, 352] on button "Next" at bounding box center [906, 348] width 16 height 37
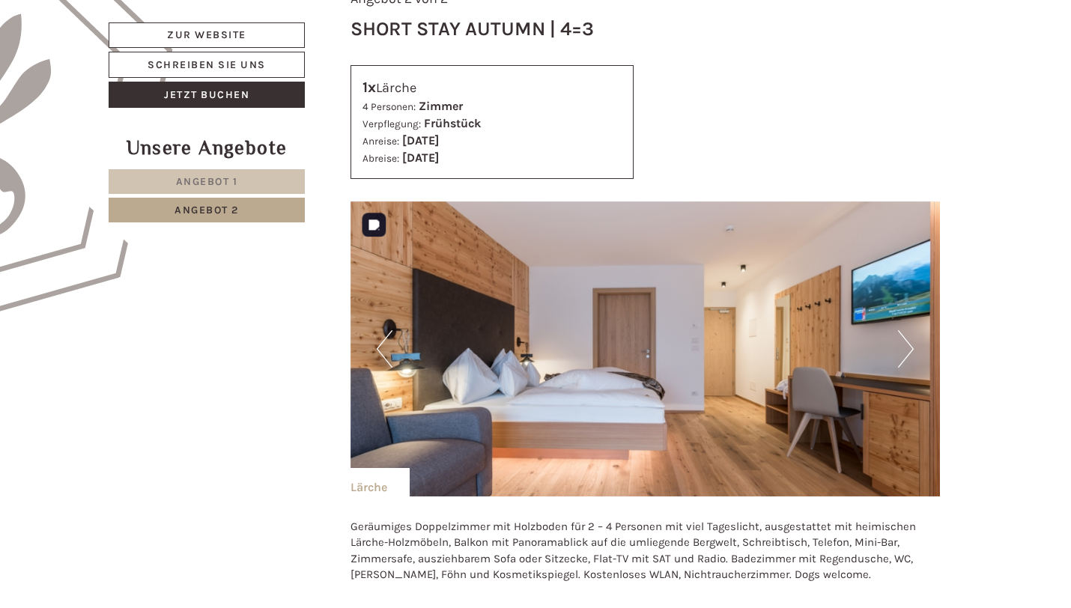
click at [904, 352] on button "Next" at bounding box center [906, 348] width 16 height 37
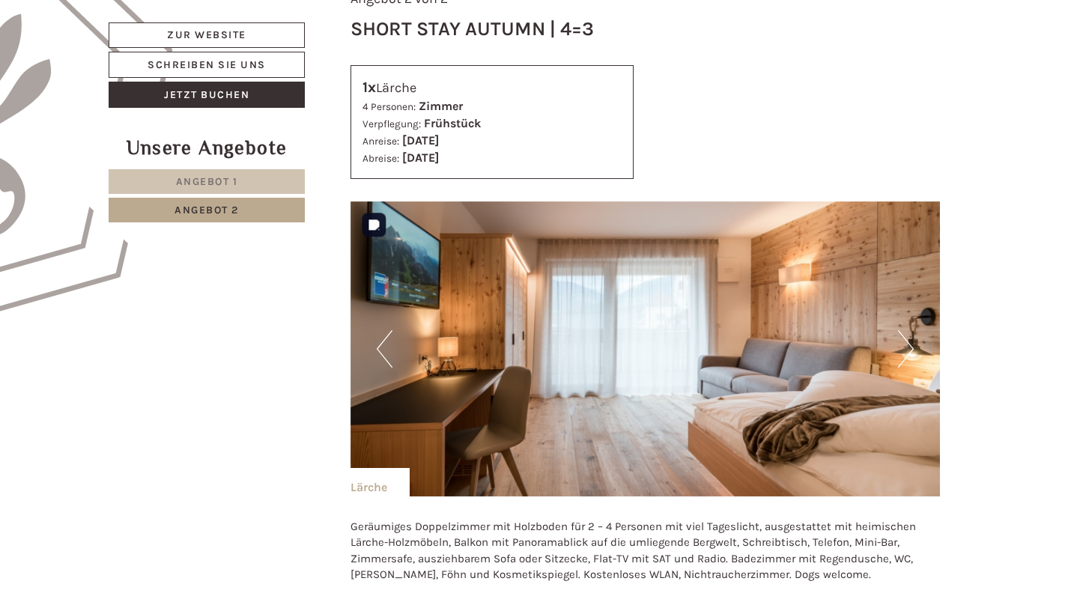
click at [904, 352] on button "Next" at bounding box center [906, 348] width 16 height 37
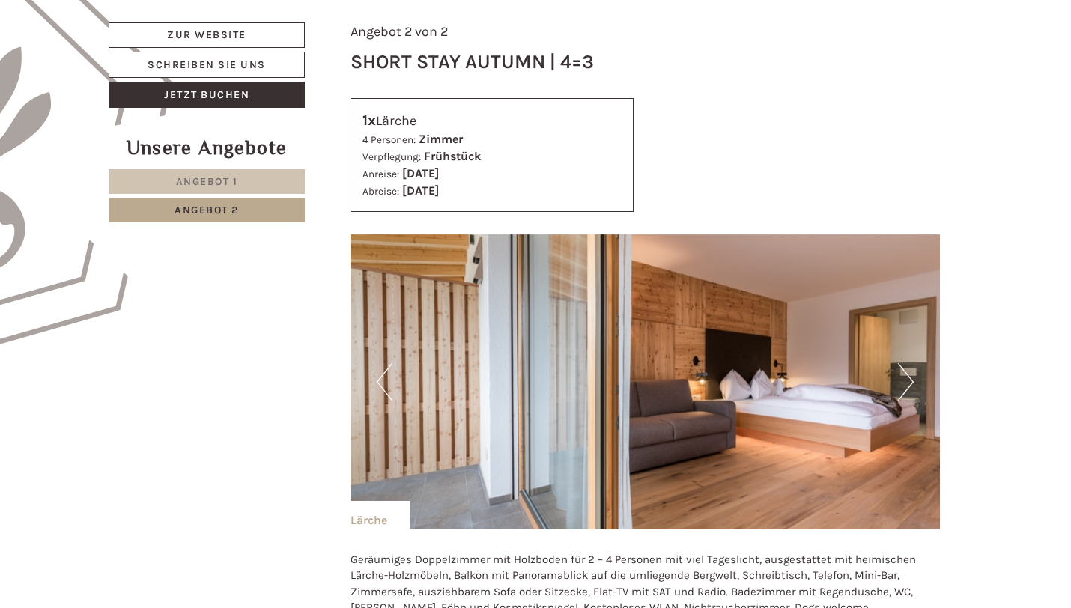
click at [207, 178] on span "Angebot 1" at bounding box center [207, 181] width 62 height 13
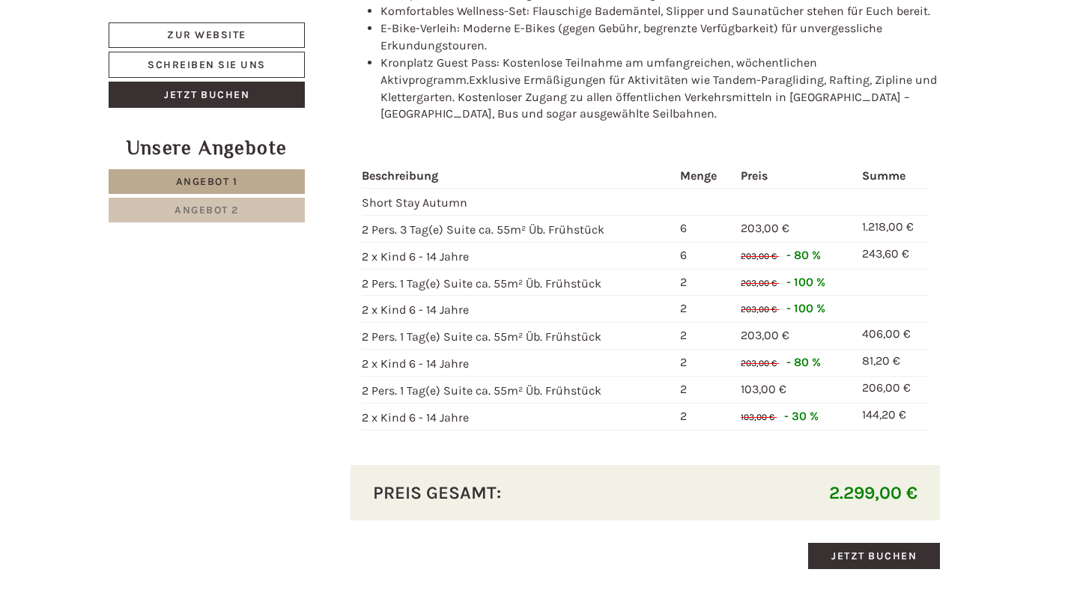
scroll to position [1762, 0]
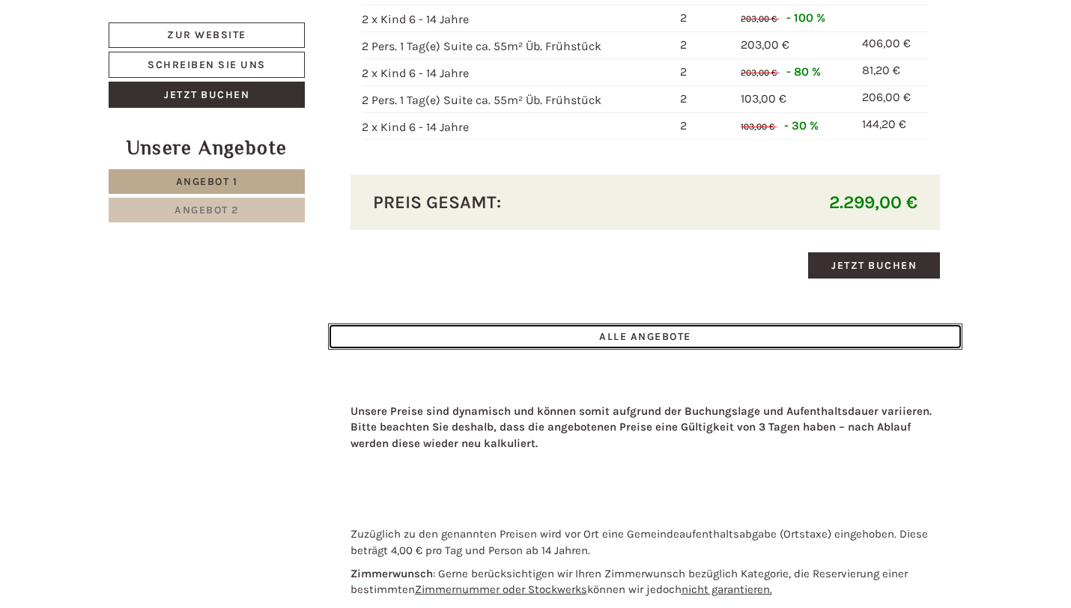
click at [564, 329] on link "ALLE ANGEBOTE" at bounding box center [645, 336] width 635 height 26
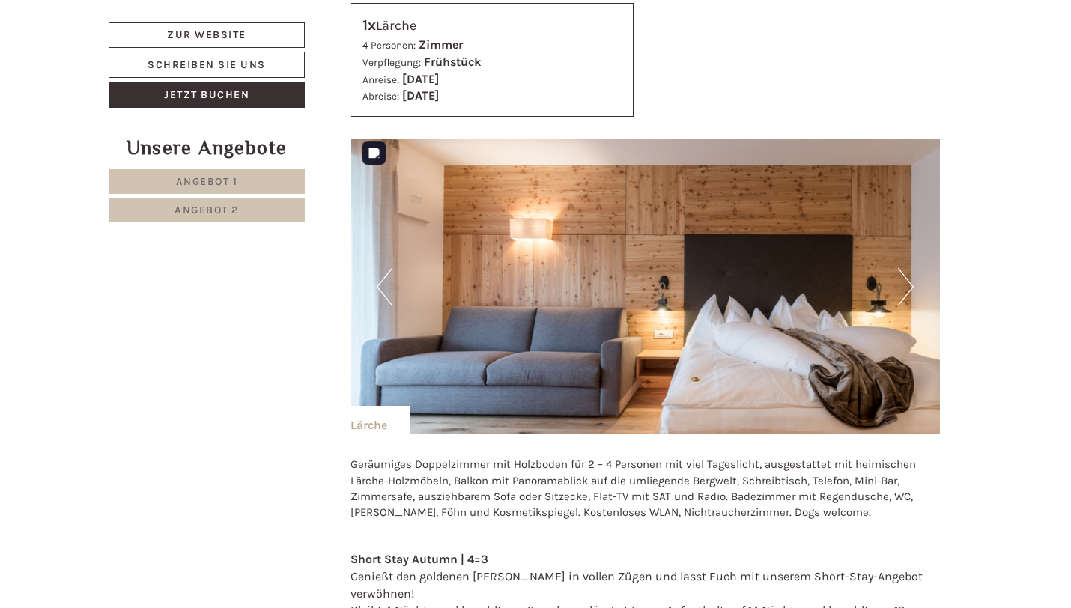
scroll to position [2684, 0]
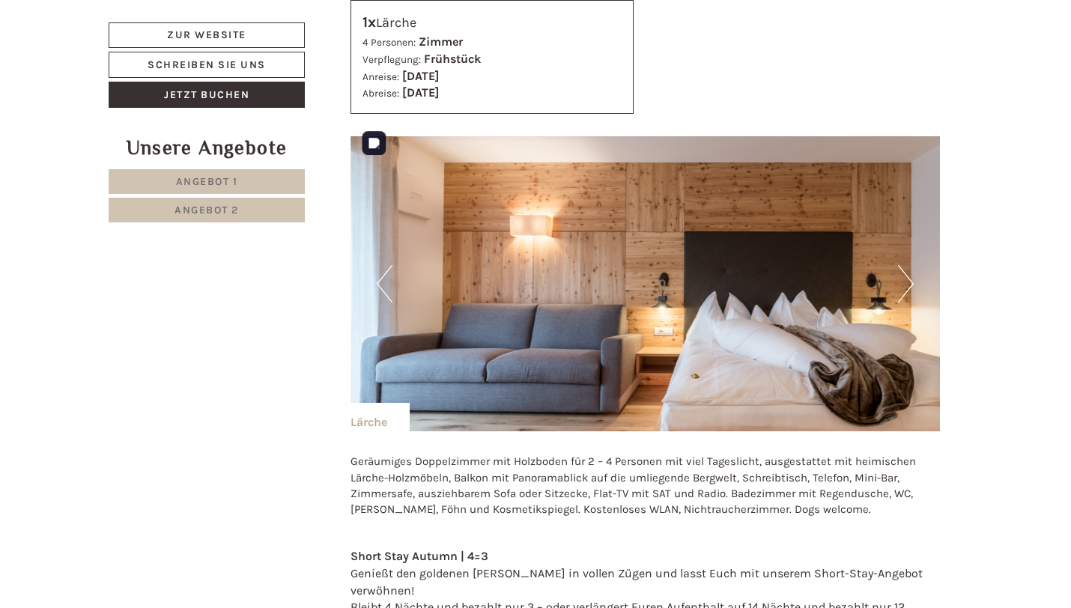
click at [899, 270] on button "Next" at bounding box center [906, 283] width 16 height 37
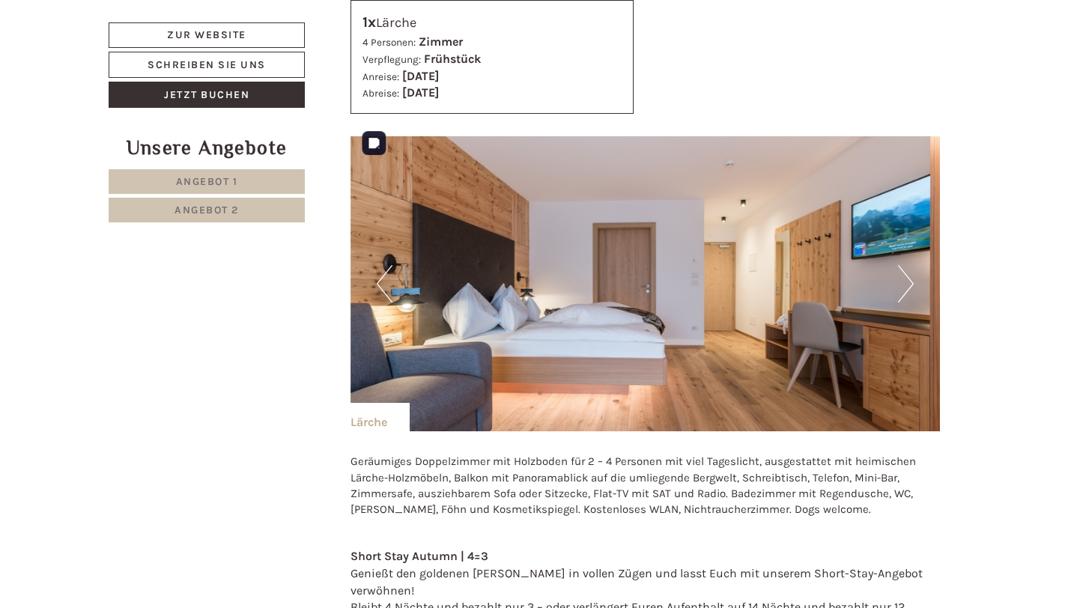
click at [904, 270] on button "Next" at bounding box center [906, 283] width 16 height 37
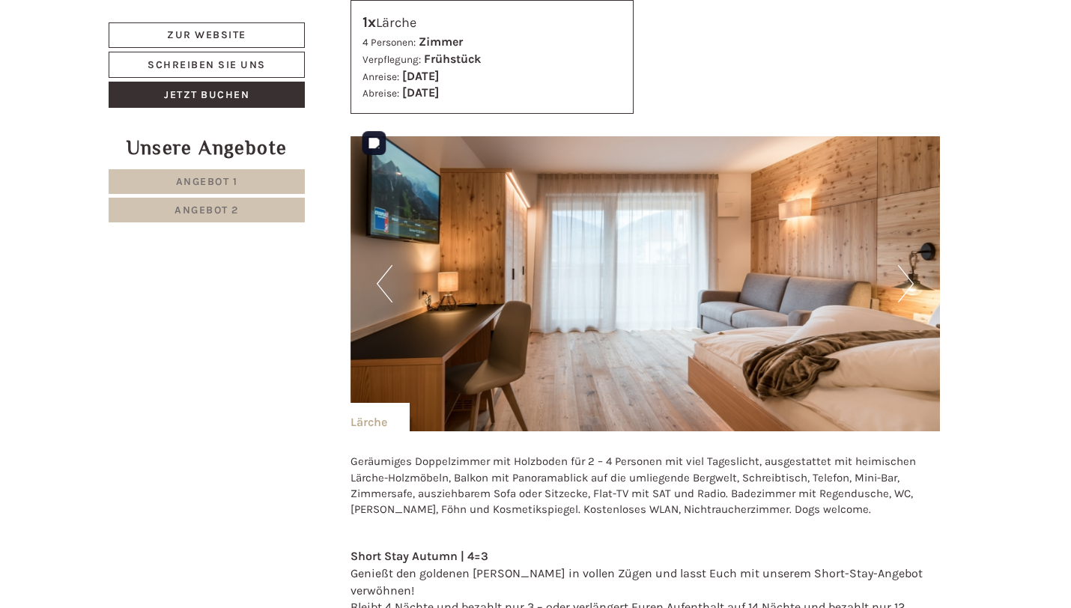
click at [904, 270] on button "Next" at bounding box center [906, 283] width 16 height 37
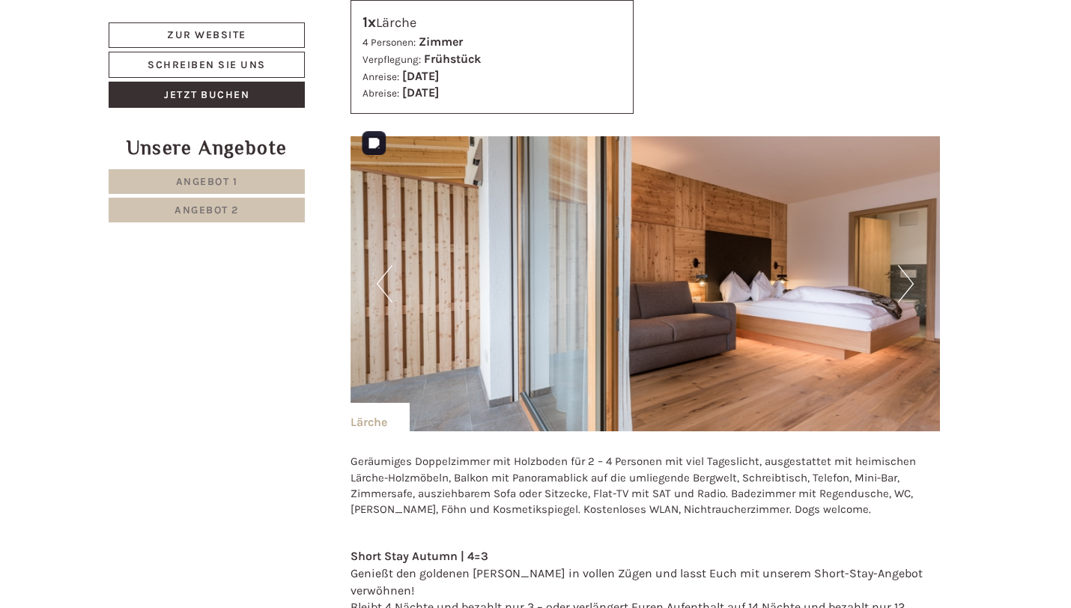
click at [904, 270] on button "Next" at bounding box center [906, 283] width 16 height 37
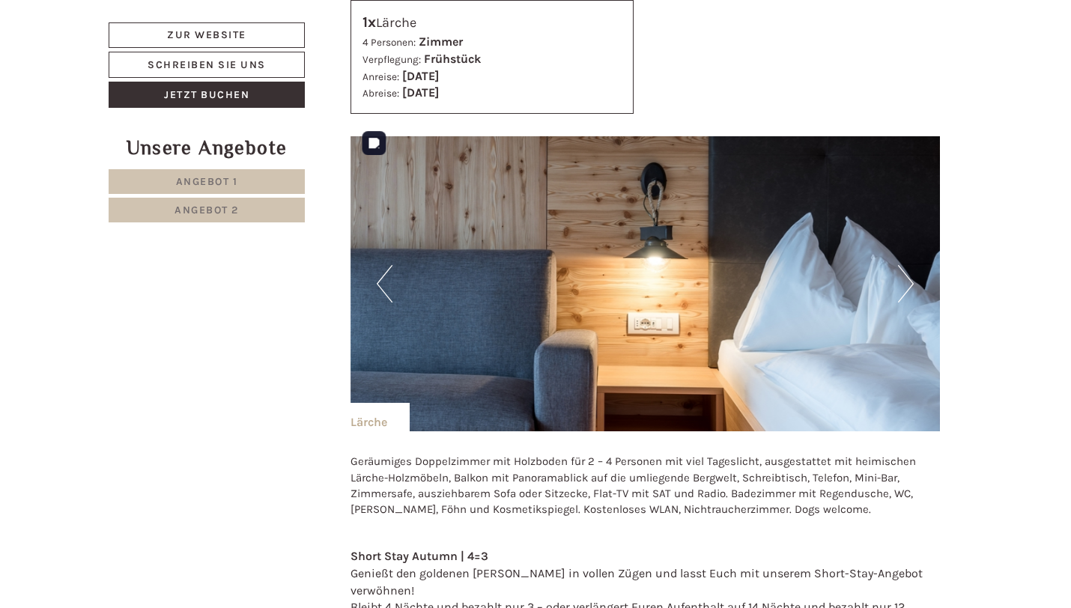
click at [392, 265] on img at bounding box center [645, 283] width 590 height 295
click at [387, 268] on button "Previous" at bounding box center [385, 283] width 16 height 37
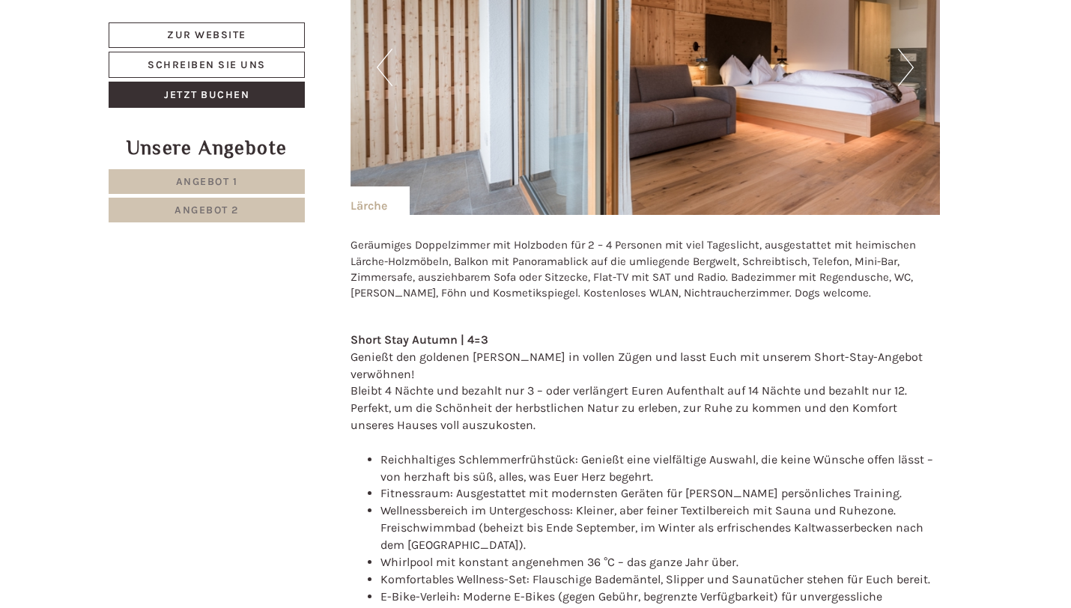
scroll to position [2901, 0]
click at [214, 41] on link "Zur Website" at bounding box center [207, 34] width 196 height 25
